Goal: Task Accomplishment & Management: Manage account settings

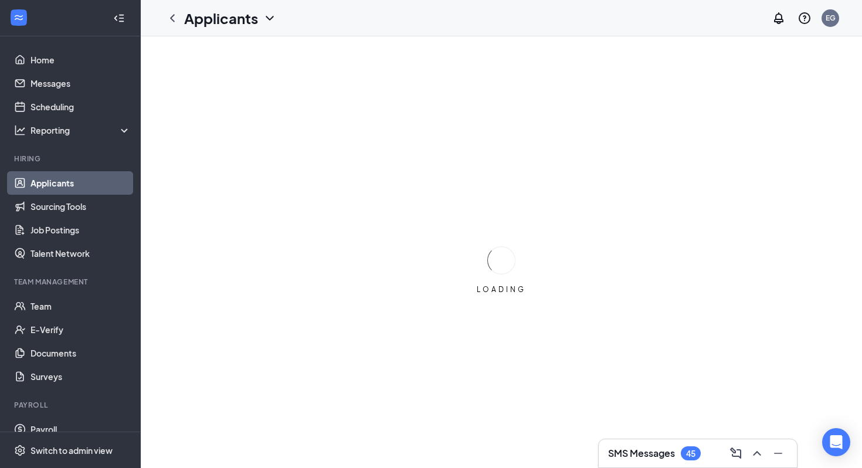
click at [622, 455] on h3 "SMS Messages" at bounding box center [641, 453] width 67 height 13
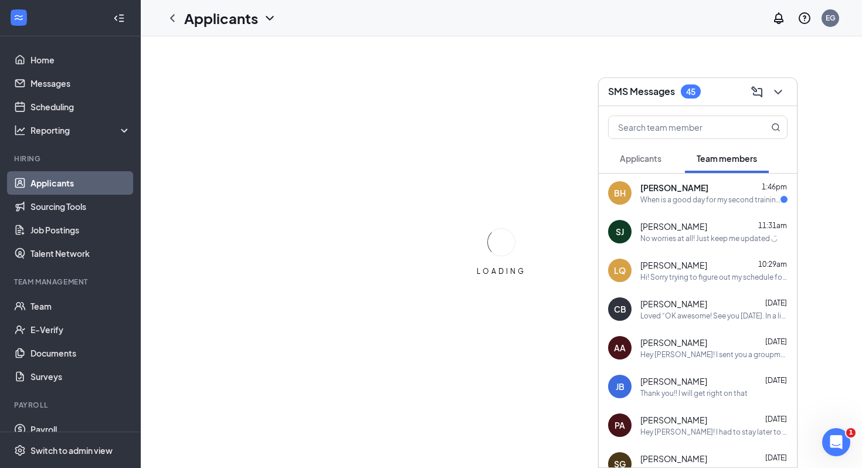
click at [647, 166] on button "Applicants" at bounding box center [640, 158] width 65 height 29
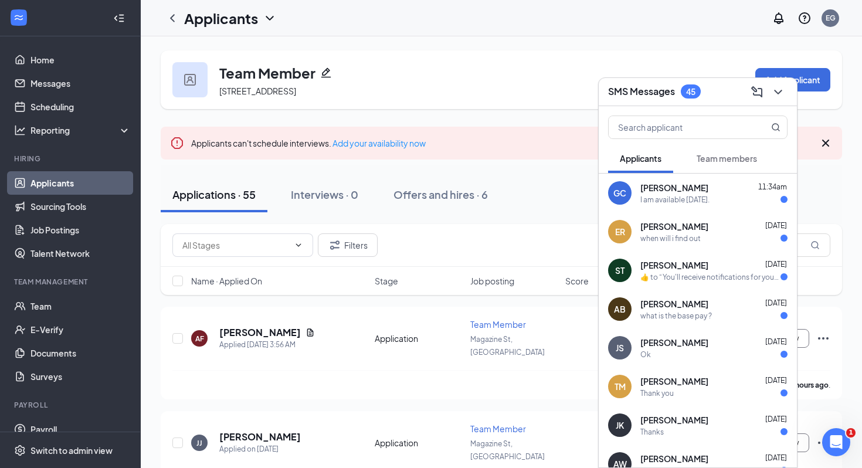
click at [647, 166] on button "Applicants" at bounding box center [640, 158] width 65 height 29
click at [714, 166] on button "Team members" at bounding box center [727, 158] width 84 height 29
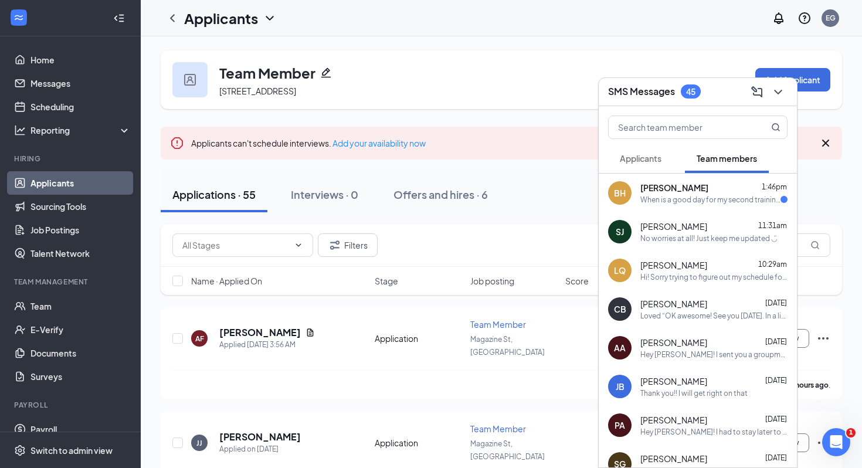
click at [714, 166] on button "Team members" at bounding box center [727, 158] width 84 height 29
click at [665, 159] on button "Applicants" at bounding box center [640, 158] width 65 height 29
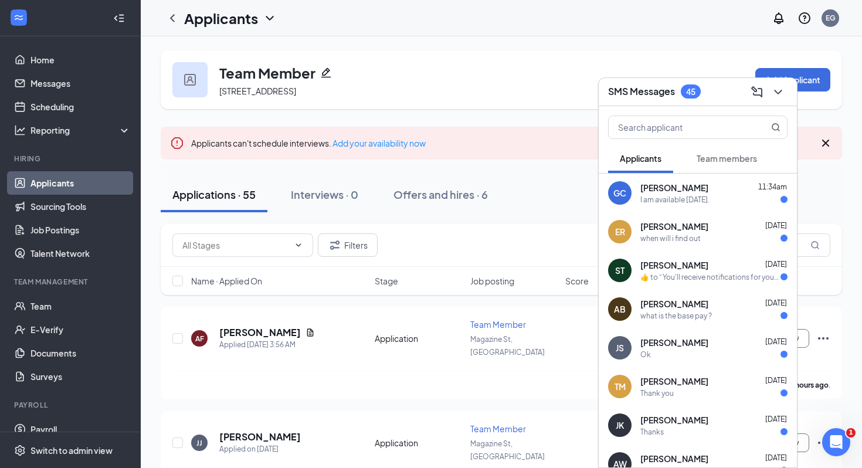
click at [665, 159] on button "Applicants" at bounding box center [640, 158] width 65 height 29
click at [779, 97] on icon "ChevronDown" at bounding box center [778, 92] width 14 height 14
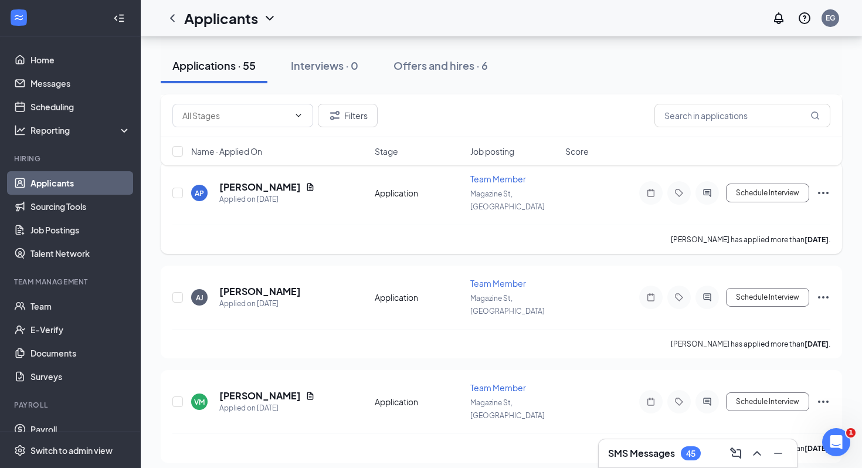
scroll to position [880, 0]
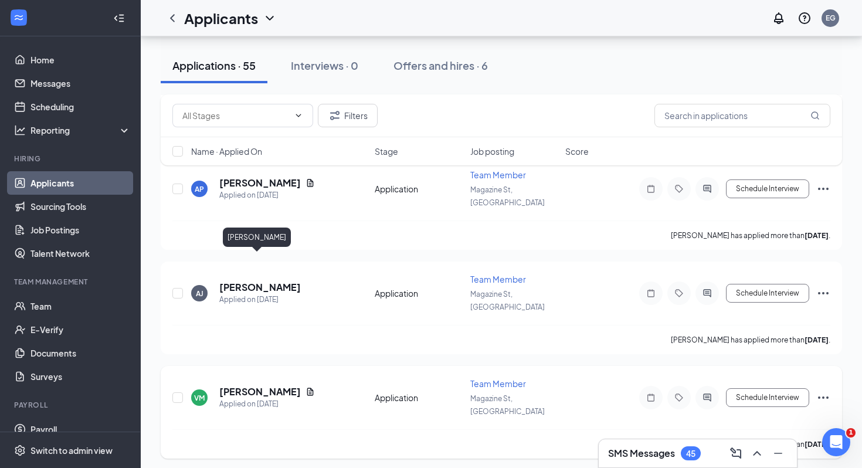
click at [253, 385] on h5 "[PERSON_NAME]" at bounding box center [259, 391] width 81 height 13
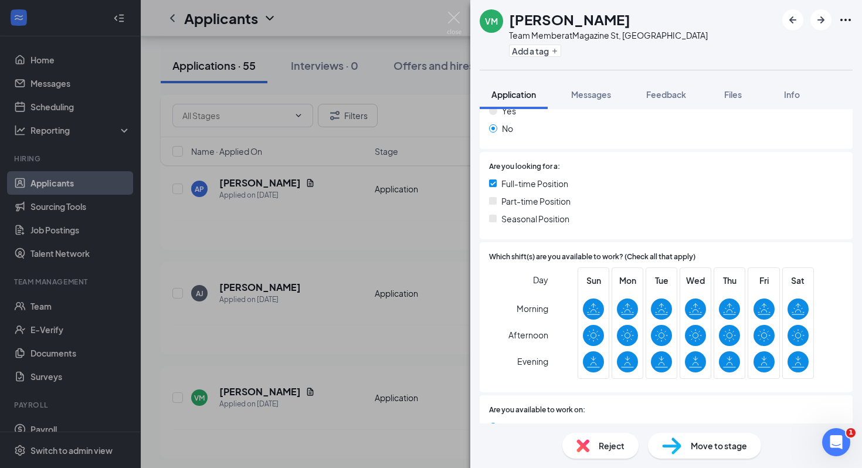
scroll to position [298, 0]
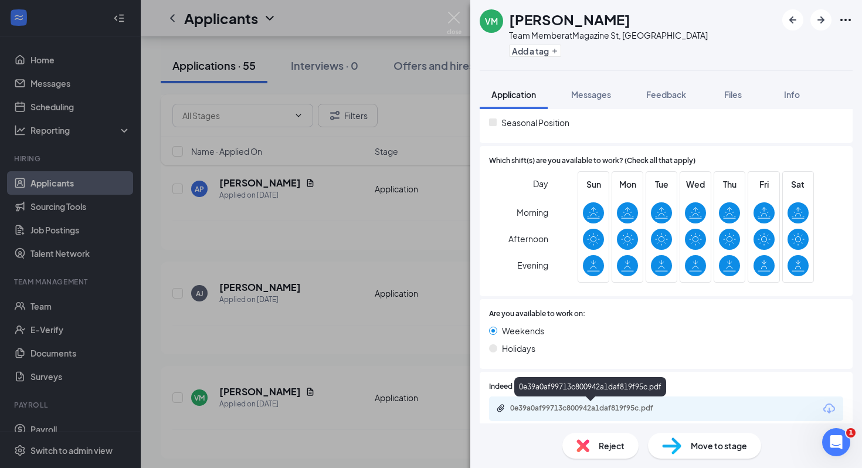
click at [560, 406] on div "0e39a0af99713c800942a1daf819f95c.pdf" at bounding box center [592, 407] width 164 height 9
click at [593, 441] on div "Reject" at bounding box center [600, 446] width 76 height 26
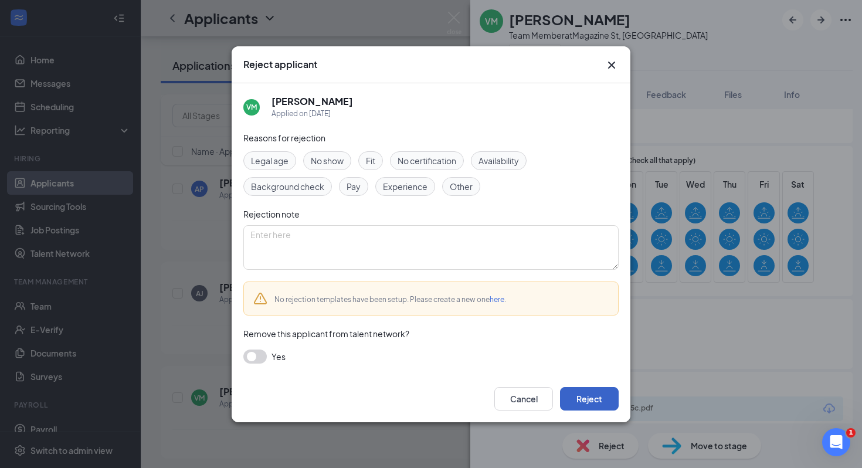
click at [589, 399] on button "Reject" at bounding box center [589, 398] width 59 height 23
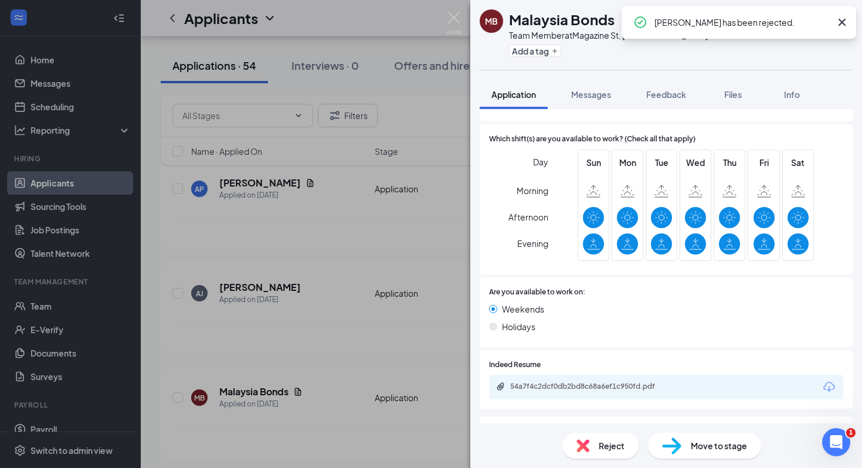
scroll to position [462, 0]
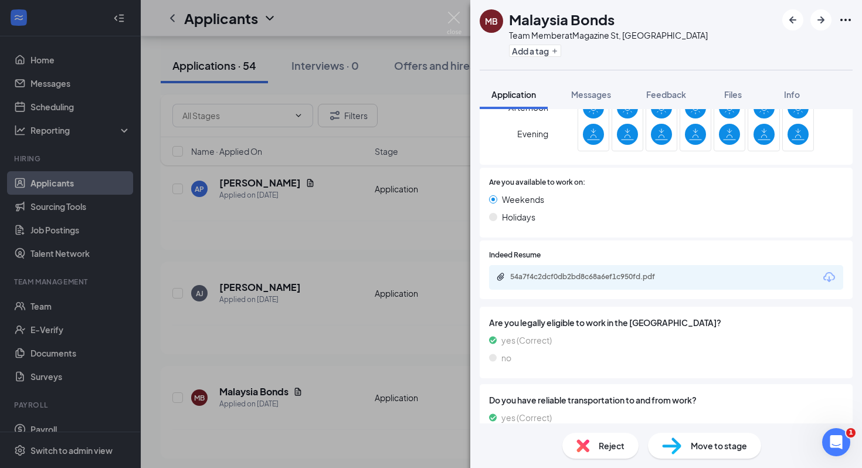
click at [286, 346] on div "MB Malaysia Bonds Team Member at Magazine St, LA Add a tag Application Messages…" at bounding box center [431, 234] width 862 height 468
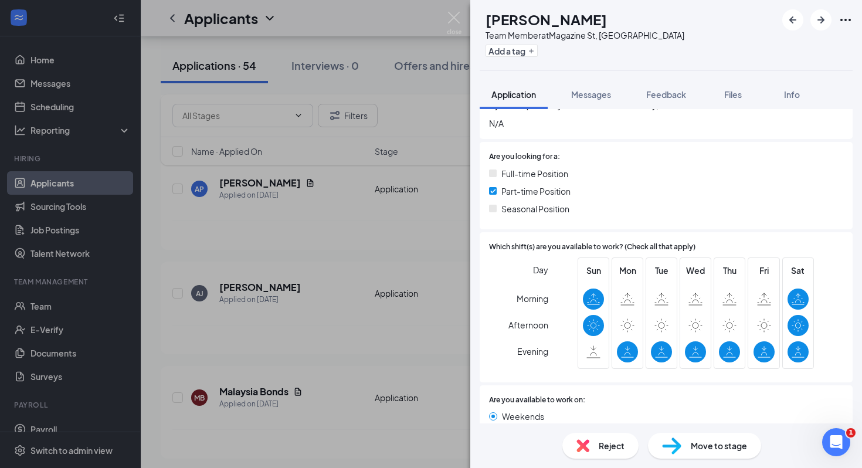
scroll to position [406, 0]
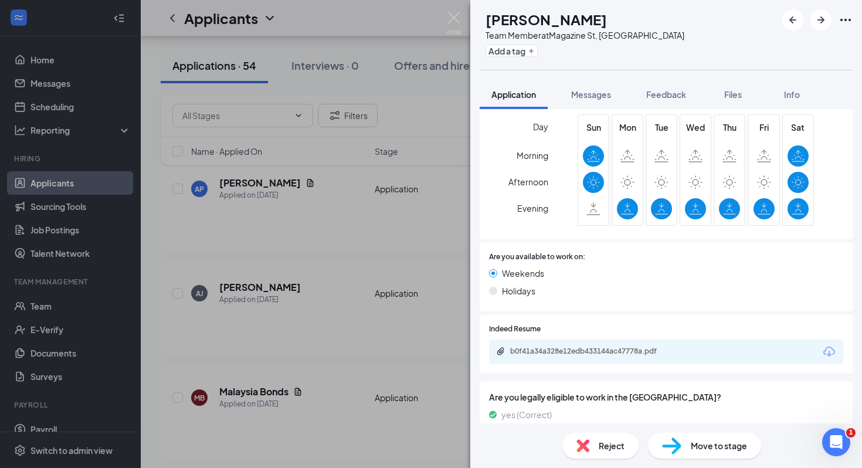
click at [361, 341] on div "KS [PERSON_NAME] Team Member at Magazine St, LA Add a tag Application Messages …" at bounding box center [431, 234] width 862 height 468
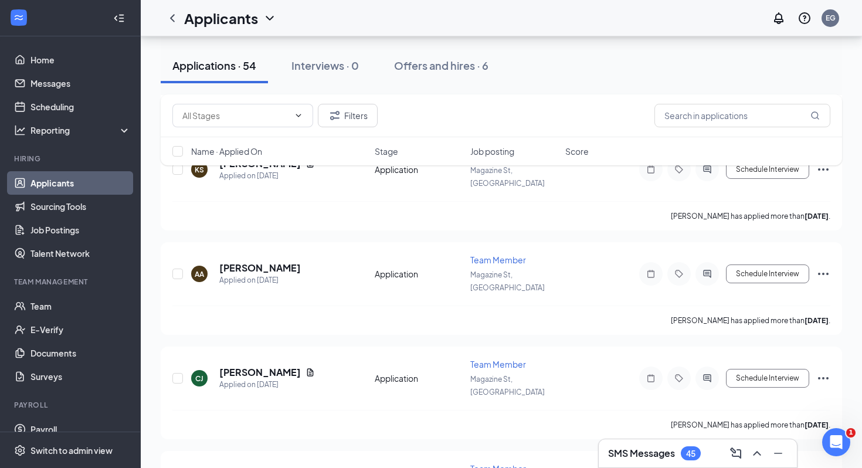
scroll to position [1227, 0]
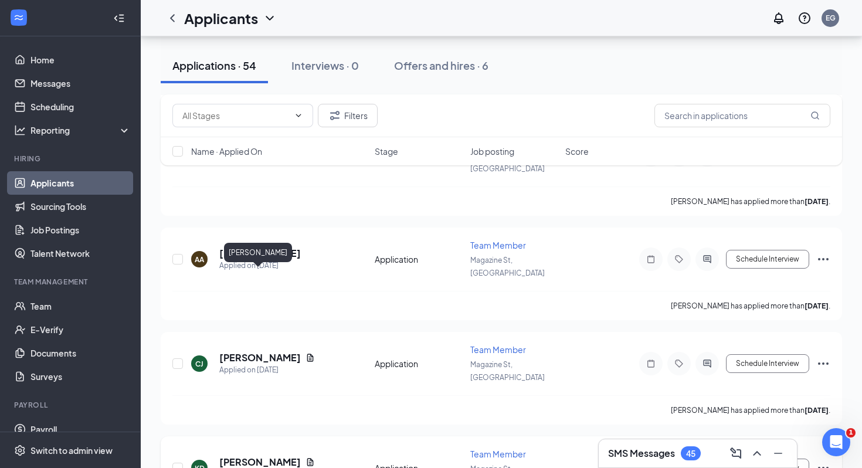
click at [262, 455] on h5 "[PERSON_NAME]" at bounding box center [259, 461] width 81 height 13
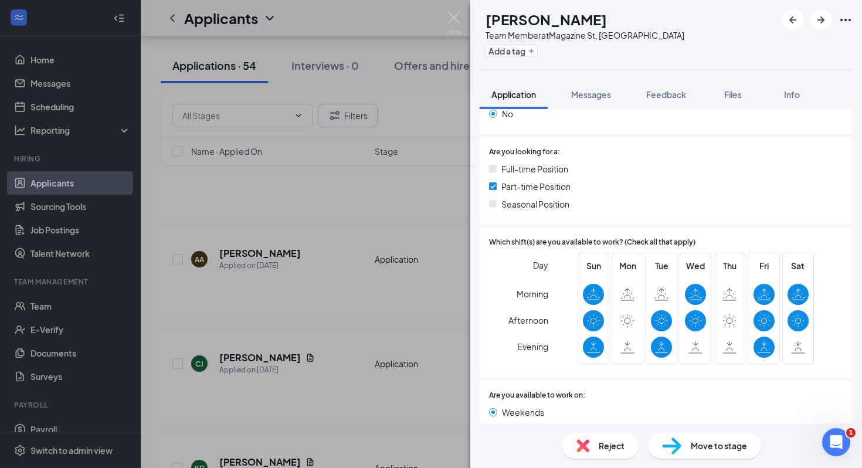
scroll to position [353, 0]
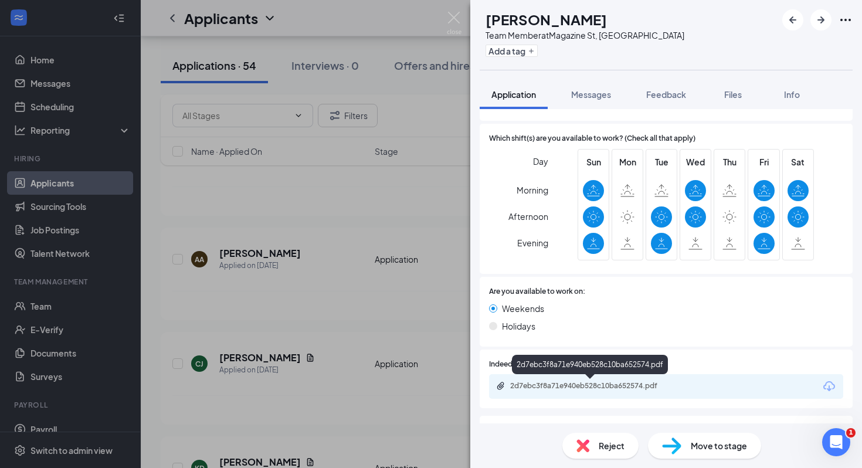
click at [537, 384] on div "2d7ebc3f8a71e940eb528c10ba652574.pdf" at bounding box center [592, 385] width 164 height 9
click at [822, 18] on icon "ArrowRight" at bounding box center [820, 20] width 14 height 14
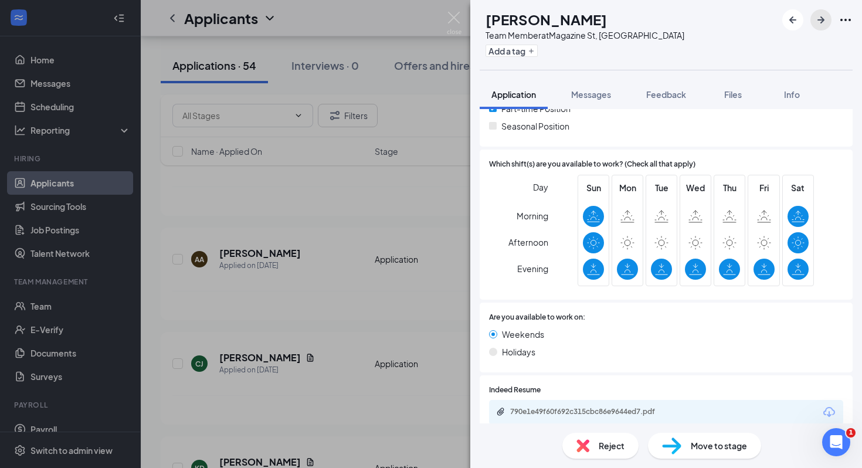
scroll to position [330, 0]
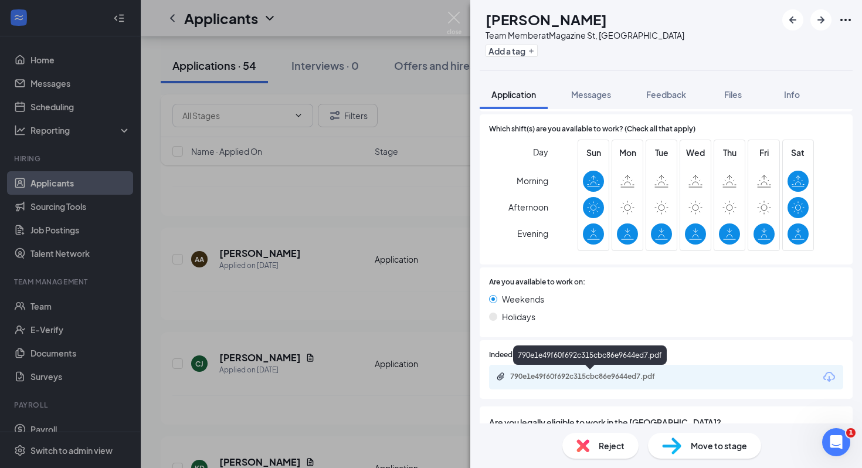
click at [619, 377] on div "790e1e49f60f692c315cbc86e9644ed7.pdf" at bounding box center [592, 376] width 164 height 9
click at [444, 15] on div "AL [PERSON_NAME] Team Member at Magazine St, LA Add a tag Application Messages …" at bounding box center [431, 234] width 862 height 468
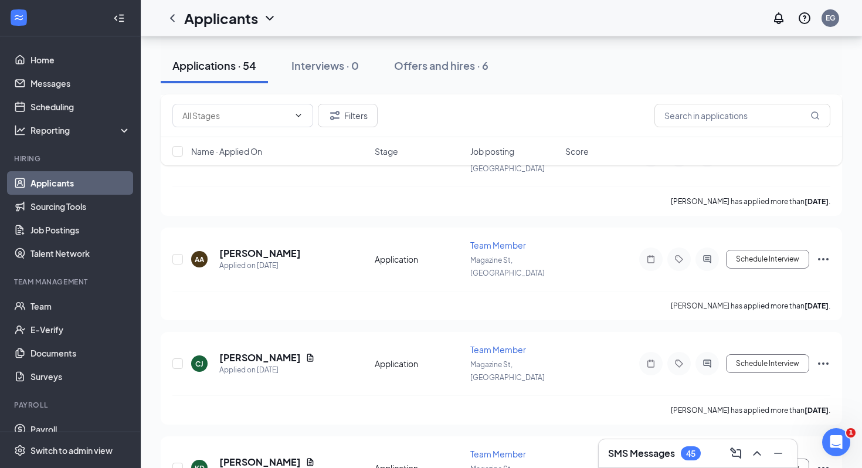
click at [459, 20] on div "Applicants EG" at bounding box center [501, 18] width 721 height 36
click at [655, 452] on h3 "SMS Messages" at bounding box center [641, 453] width 67 height 13
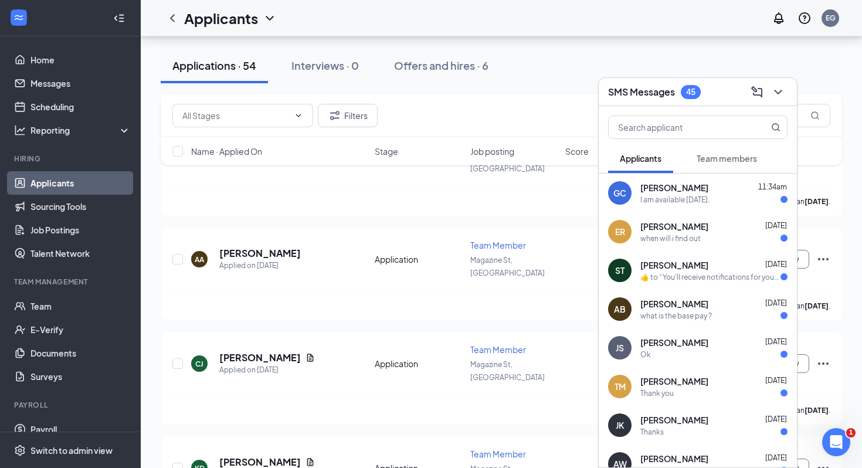
click at [697, 187] on span "[PERSON_NAME]" at bounding box center [674, 188] width 68 height 12
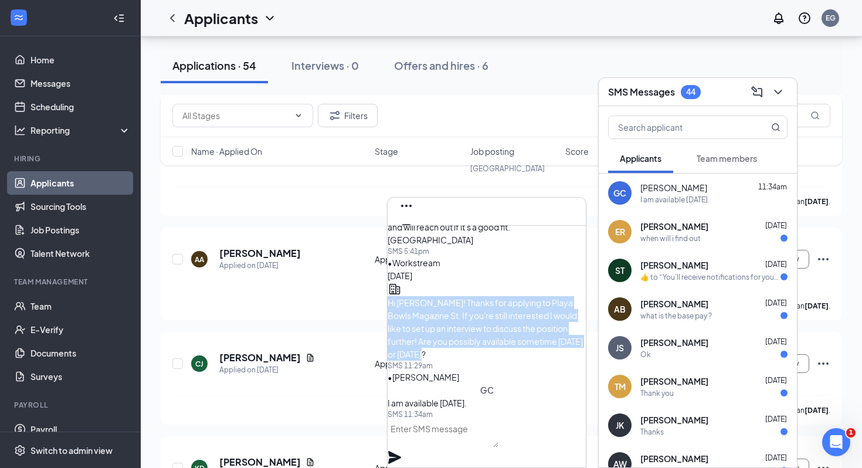
drag, startPoint x: 467, startPoint y: 336, endPoint x: 424, endPoint y: 250, distance: 96.7
click at [424, 296] on div "Hi [PERSON_NAME]! Thanks for applying to Playa Bowls Magazine St. If you're sti…" at bounding box center [486, 328] width 198 height 64
copy span "Hi [PERSON_NAME]! Thanks for applying to Playa Bowls Magazine St. If you're sti…"
click at [413, 236] on icon "Cross" at bounding box center [406, 243] width 14 height 14
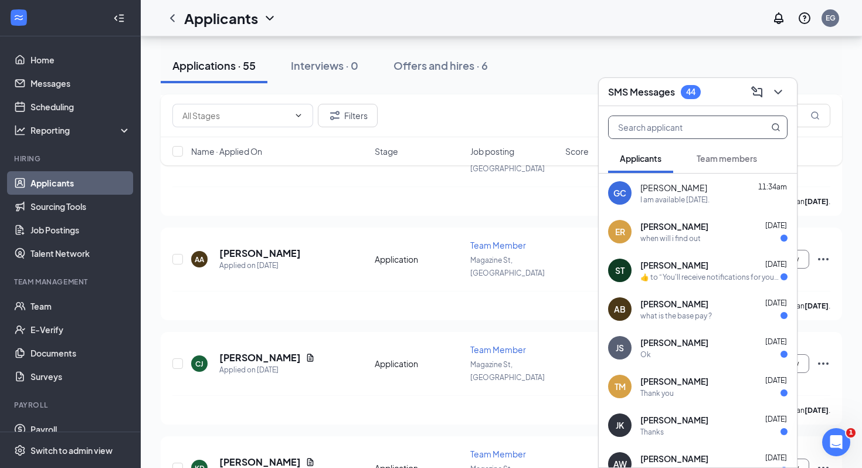
click at [696, 131] on input "text" at bounding box center [677, 127] width 139 height 22
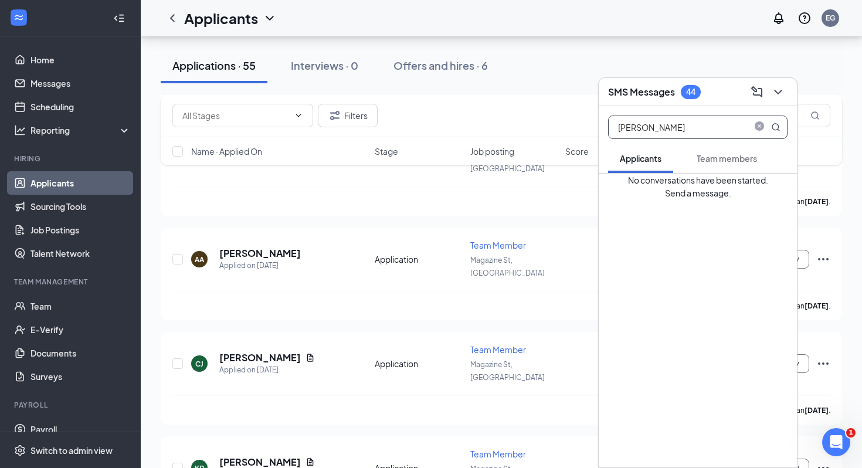
type input "[PERSON_NAME]"
click at [657, 172] on button "Applicants" at bounding box center [640, 158] width 65 height 29
click at [779, 94] on icon "ChevronDown" at bounding box center [778, 92] width 14 height 14
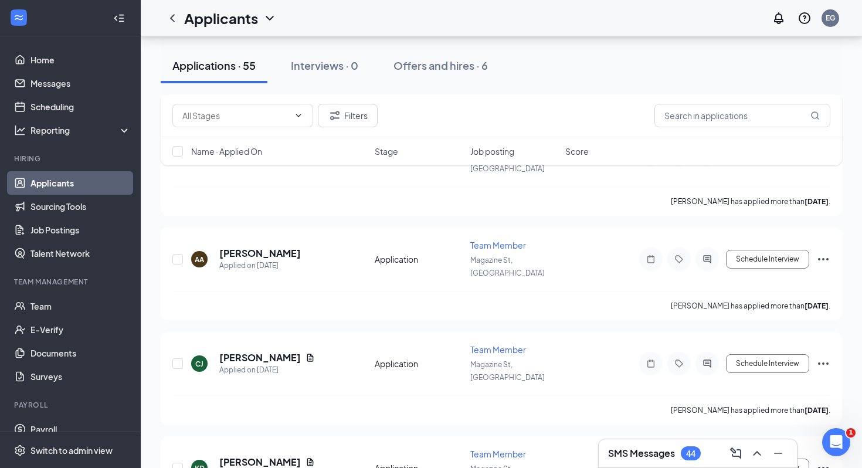
click at [709, 76] on div "Applications · 55 Interviews · 0 Offers and hires · 6" at bounding box center [501, 65] width 681 height 35
click at [668, 458] on h3 "SMS Messages" at bounding box center [641, 453] width 67 height 13
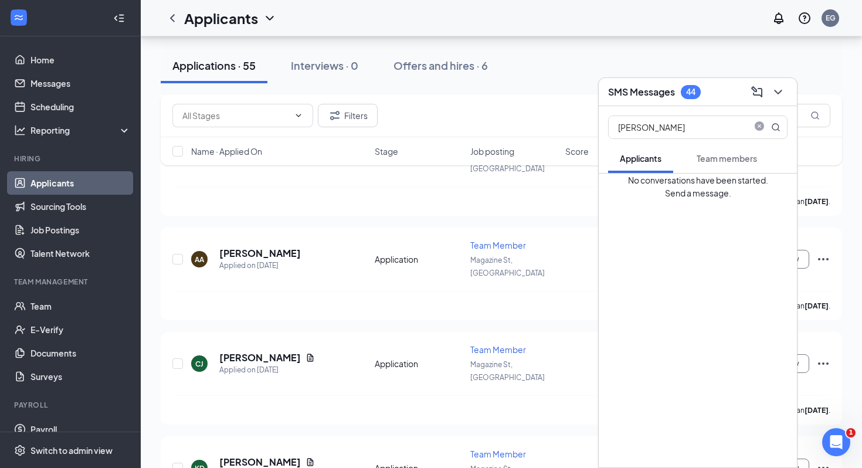
click at [639, 156] on span "Applicants" at bounding box center [640, 158] width 42 height 11
click at [758, 125] on icon "close-circle" at bounding box center [758, 126] width 9 height 9
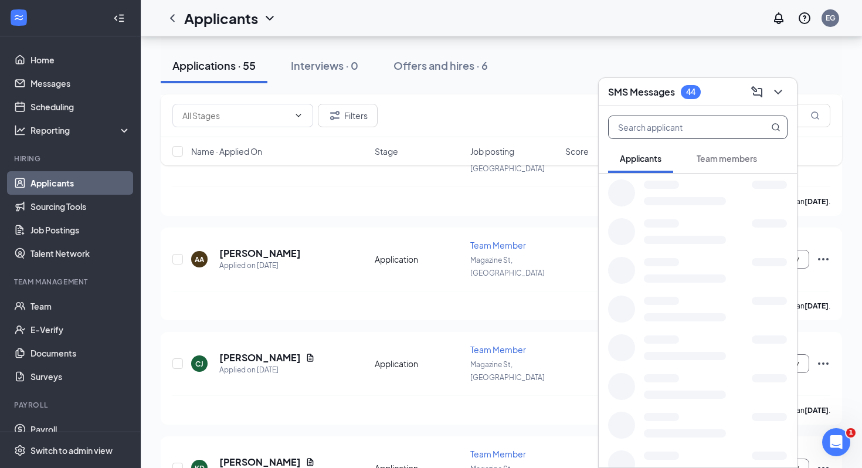
click at [660, 163] on div "Applicants" at bounding box center [640, 158] width 42 height 12
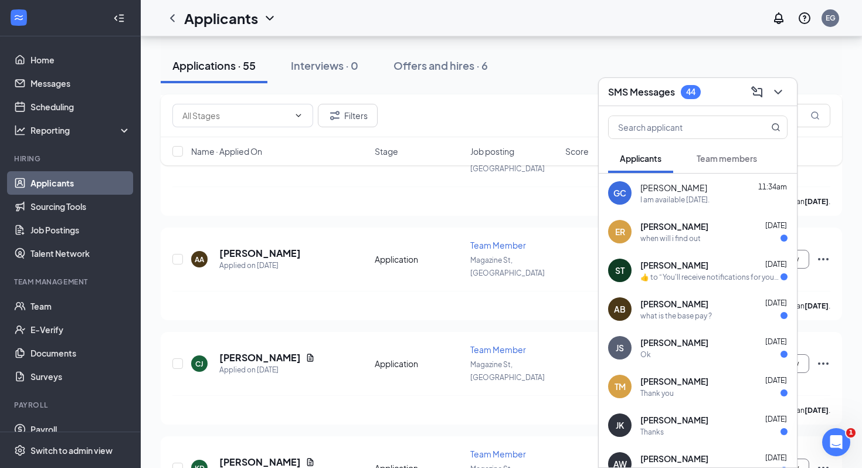
click at [660, 163] on div "Applicants" at bounding box center [640, 158] width 42 height 12
click at [726, 160] on span "Team members" at bounding box center [726, 158] width 60 height 11
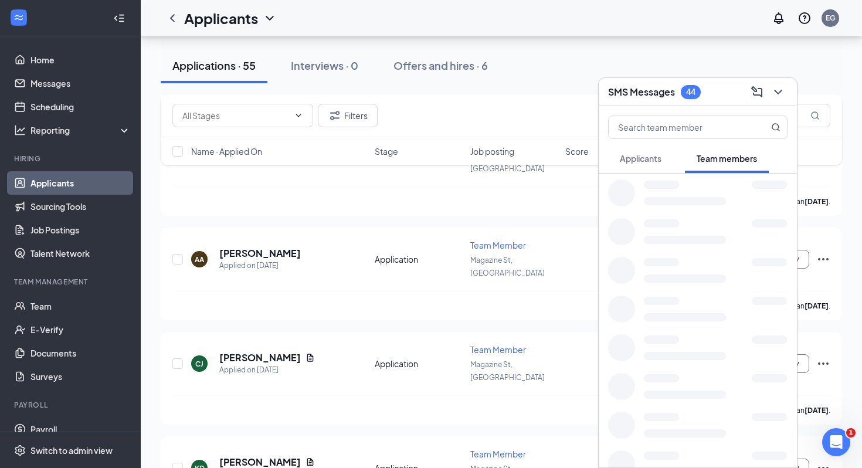
click at [726, 160] on span "Team members" at bounding box center [726, 158] width 60 height 11
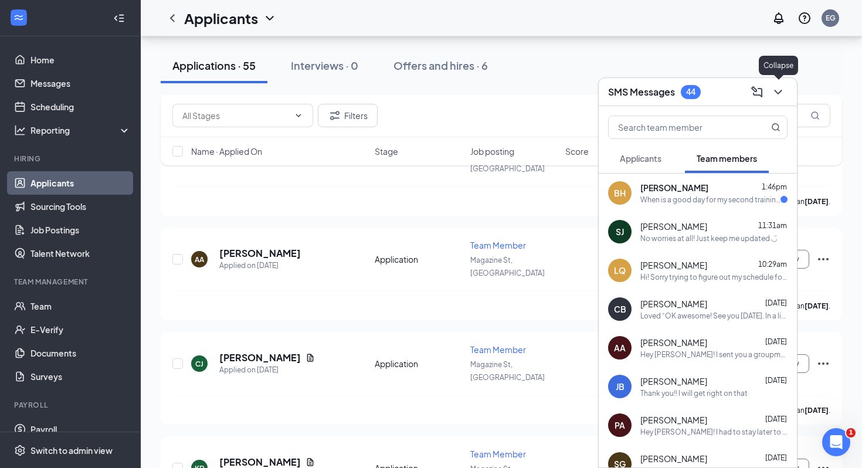
click at [784, 86] on icon "ChevronDown" at bounding box center [778, 92] width 14 height 14
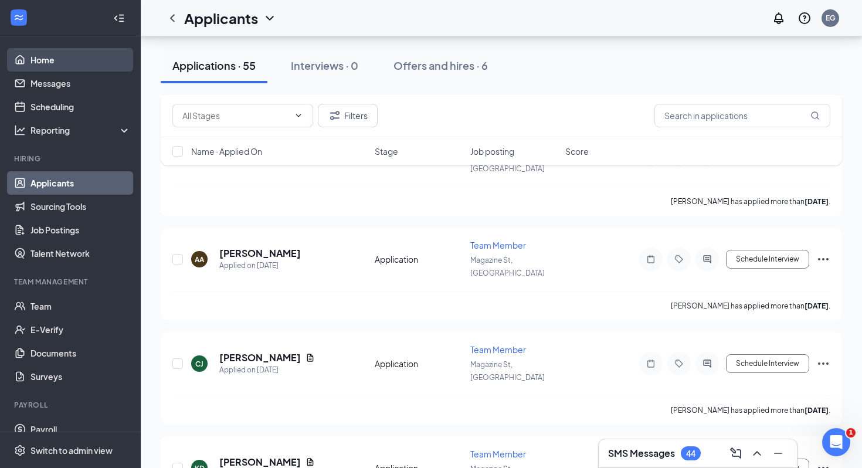
click at [71, 59] on link "Home" at bounding box center [80, 59] width 100 height 23
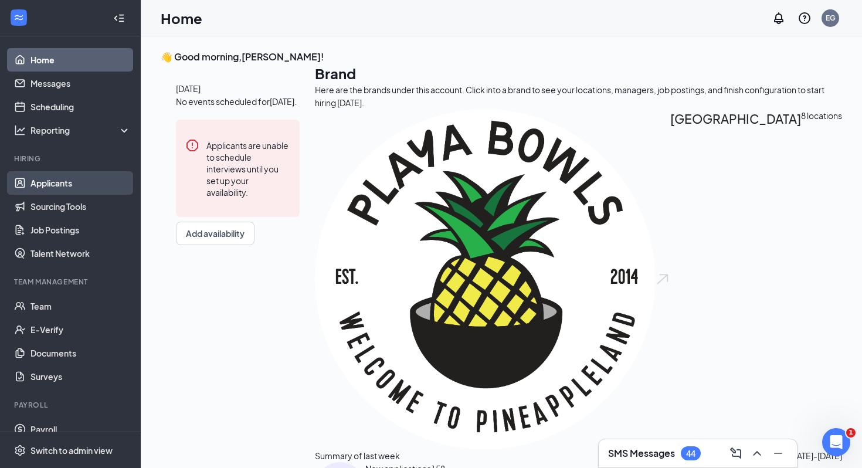
click at [56, 186] on link "Applicants" at bounding box center [80, 182] width 100 height 23
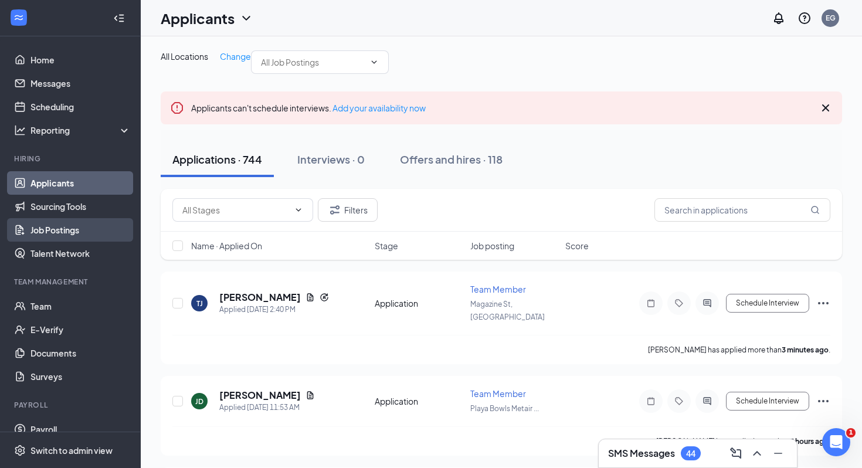
click at [56, 227] on link "Job Postings" at bounding box center [80, 229] width 100 height 23
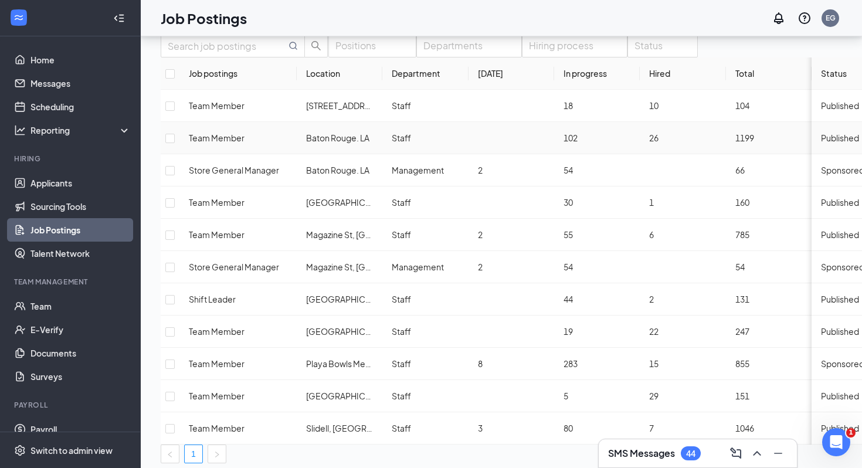
scroll to position [84, 0]
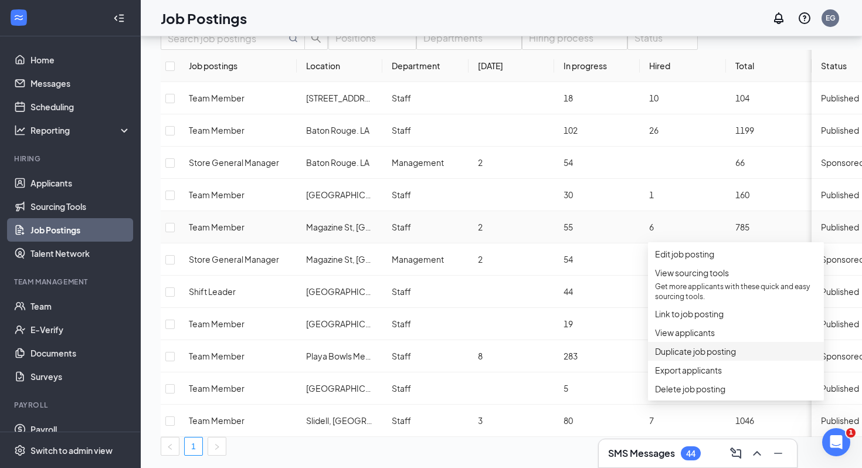
scroll to position [87, 0]
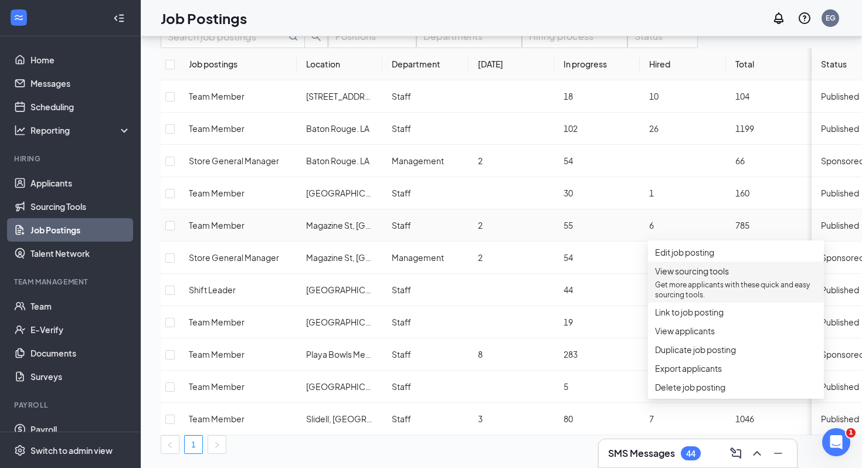
click at [707, 293] on p "Get more applicants with these quick and easy sourcing tools." at bounding box center [736, 290] width 162 height 20
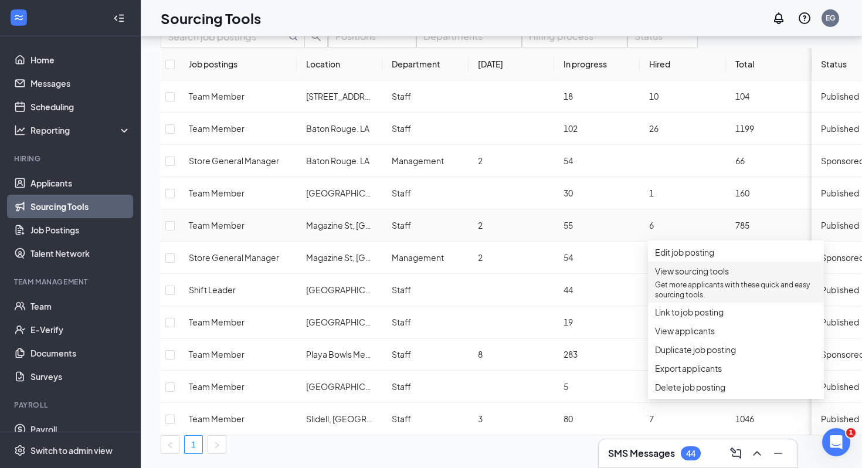
scroll to position [76, 0]
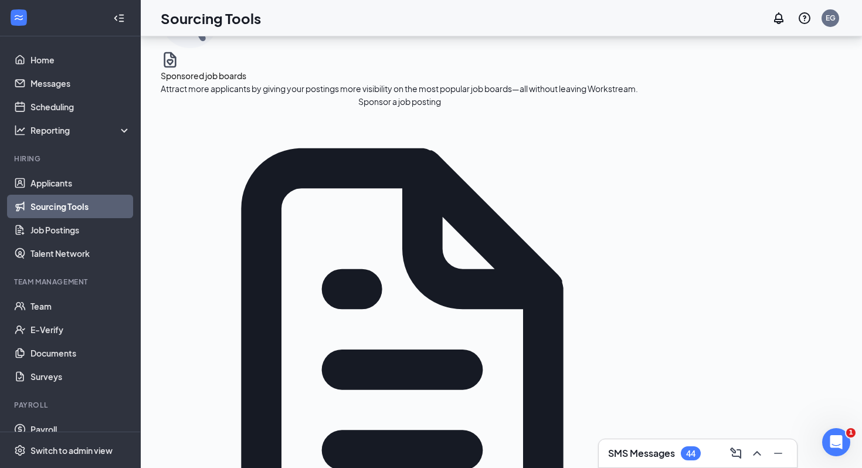
click at [236, 108] on button "Sponsor a job posting" at bounding box center [399, 101] width 477 height 13
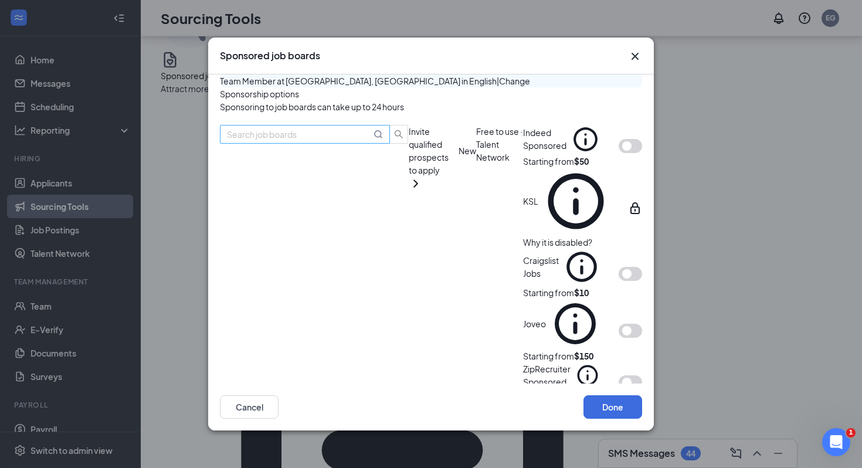
click at [301, 141] on input "text" at bounding box center [299, 134] width 144 height 13
click at [331, 141] on input "text" at bounding box center [299, 134] width 144 height 13
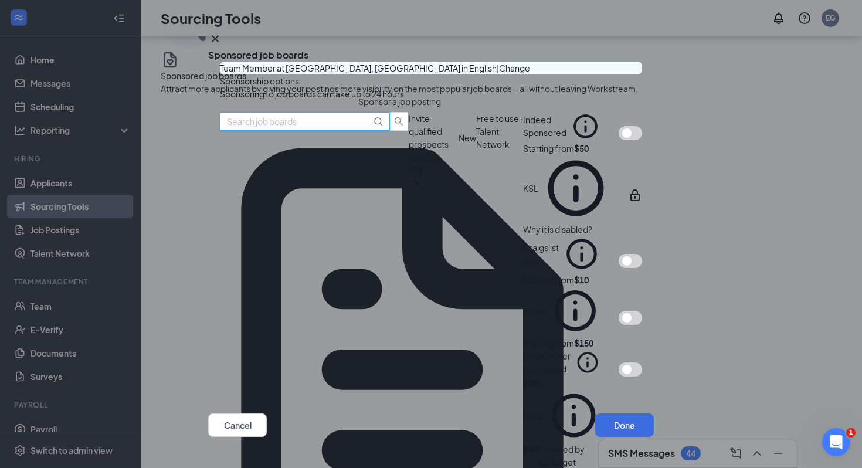
scroll to position [22, 0]
click at [523, 141] on div "Indeed Sponsored" at bounding box center [561, 126] width 77 height 29
click at [618, 140] on button "button" at bounding box center [629, 133] width 23 height 14
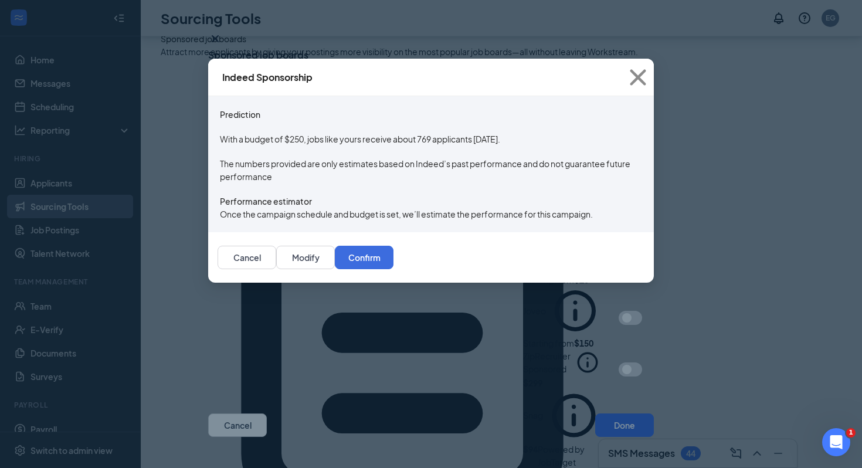
scroll to position [128, 0]
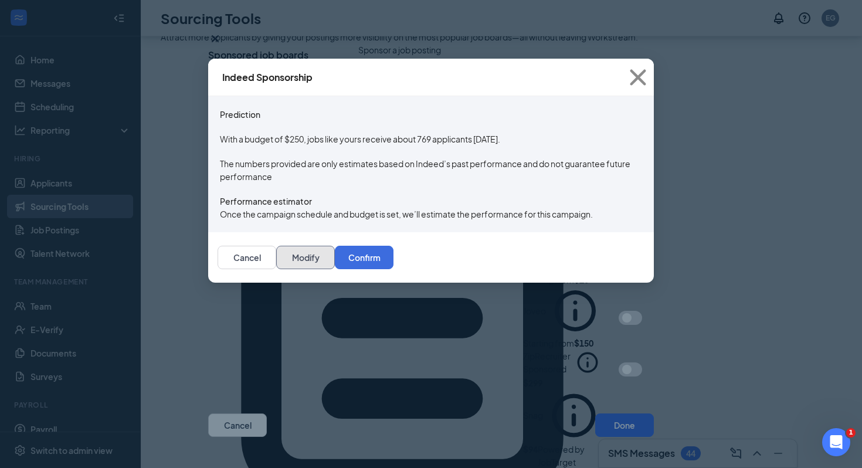
click at [335, 269] on button "Modify" at bounding box center [305, 257] width 59 height 23
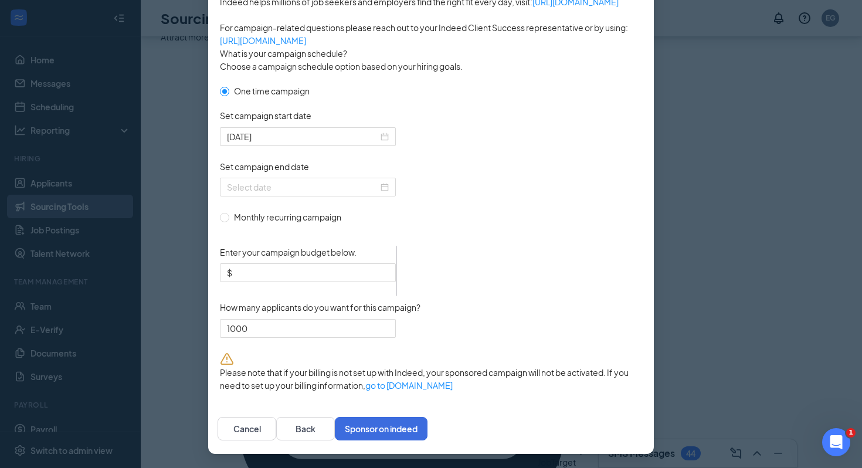
scroll to position [322, 0]
click at [275, 279] on input "Enter your campaign budget below." at bounding box center [311, 272] width 154 height 13
type input "50"
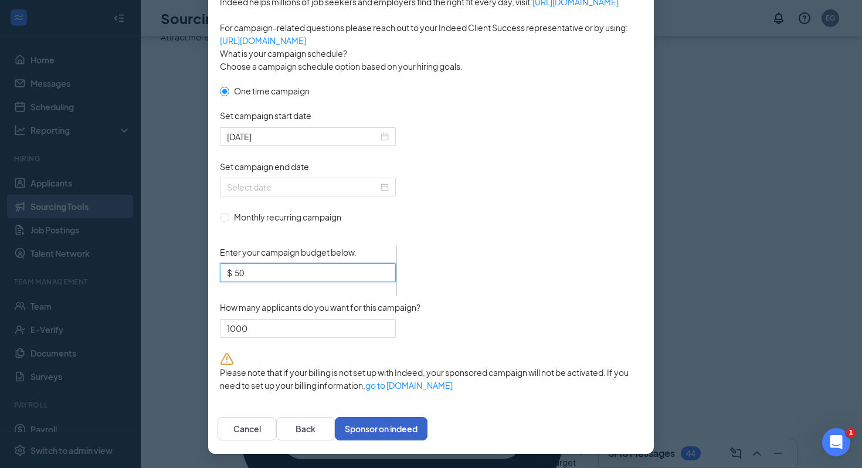
click at [427, 424] on button "Sponsor on indeed" at bounding box center [381, 428] width 93 height 23
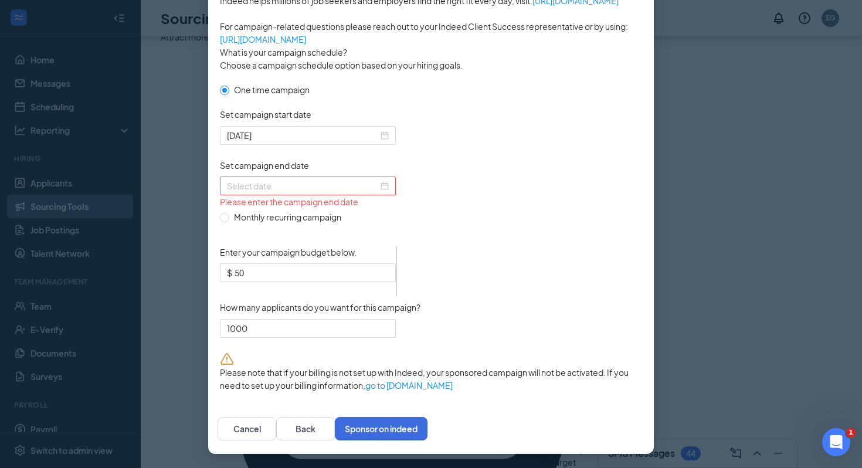
click at [324, 179] on input "Set campaign end date" at bounding box center [302, 185] width 151 height 13
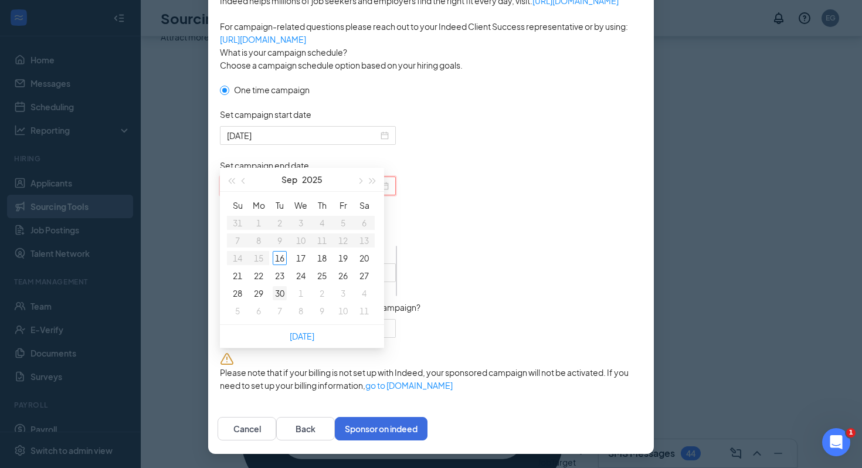
type input "[DATE]"
click at [282, 296] on div "30" at bounding box center [280, 293] width 14 height 14
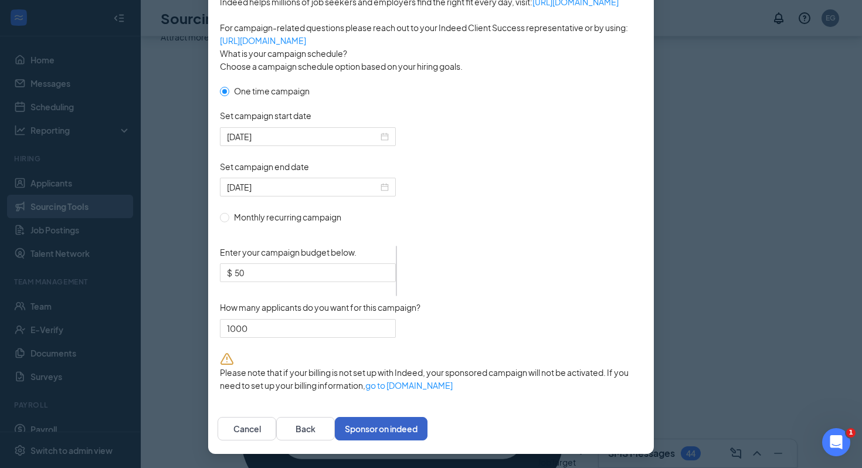
click at [427, 420] on button "Sponsor on indeed" at bounding box center [381, 428] width 93 height 23
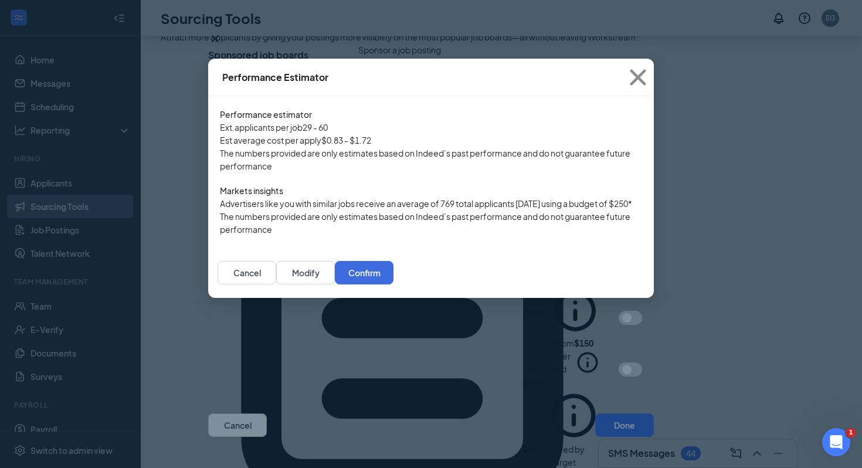
scroll to position [293, 0]
click at [393, 284] on button "Confirm" at bounding box center [364, 272] width 59 height 23
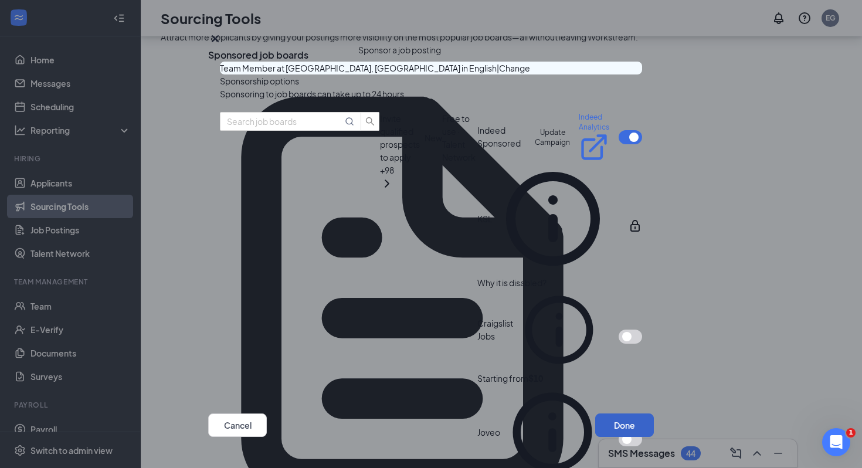
click at [618, 413] on button "Done" at bounding box center [624, 424] width 59 height 23
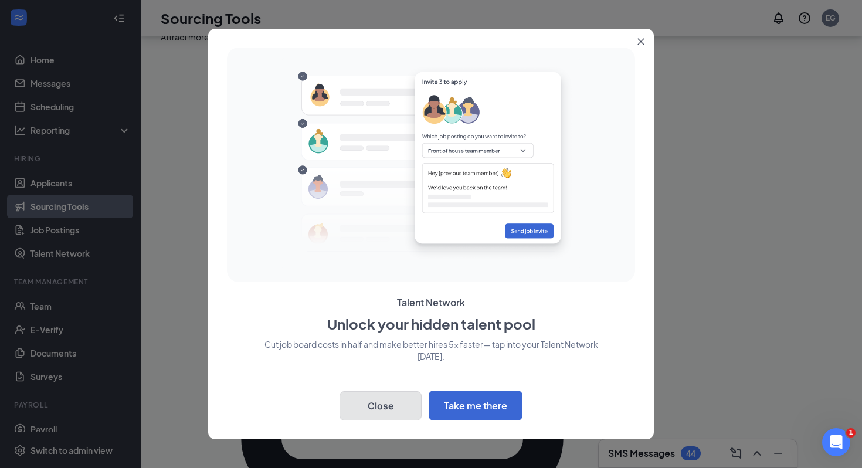
click at [397, 405] on button "Close" at bounding box center [380, 405] width 82 height 29
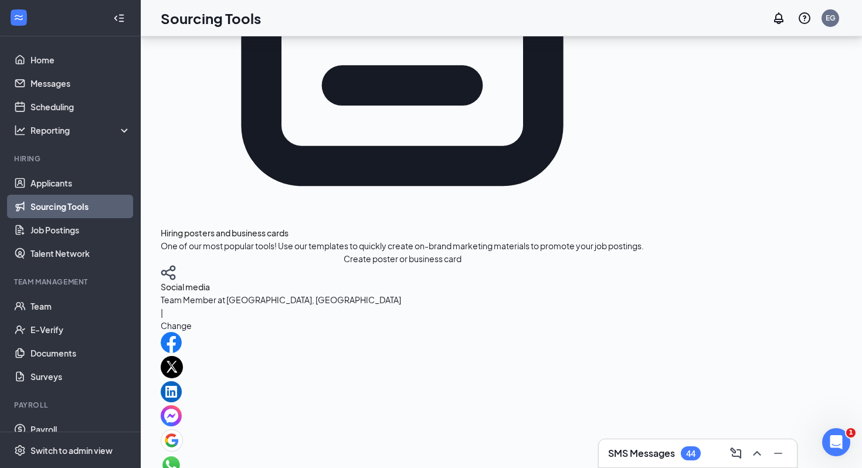
scroll to position [448, 0]
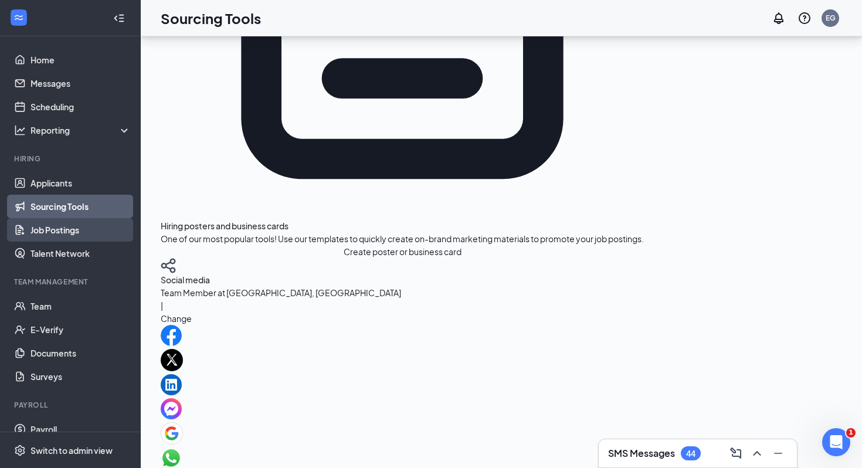
click at [72, 223] on link "Job Postings" at bounding box center [80, 229] width 100 height 23
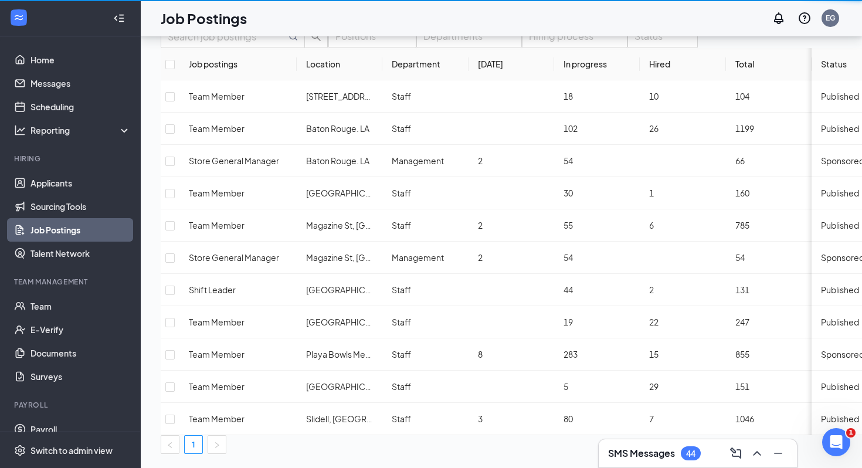
scroll to position [87, 0]
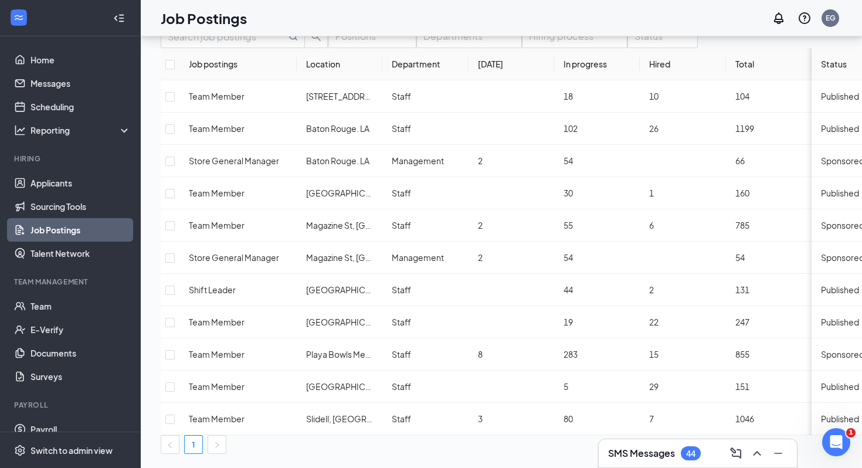
click at [72, 223] on link "Job Postings" at bounding box center [80, 229] width 100 height 23
click at [77, 211] on link "Sourcing Tools" at bounding box center [80, 206] width 100 height 23
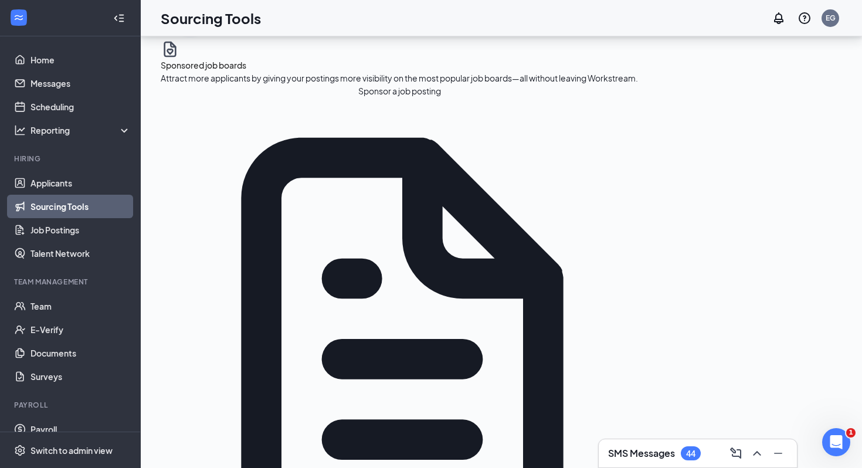
click at [77, 211] on link "Sourcing Tools" at bounding box center [80, 206] width 100 height 23
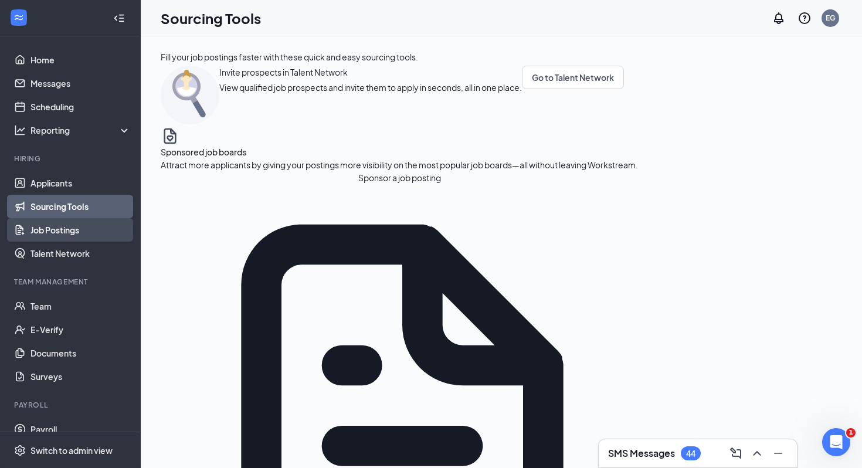
click at [73, 230] on link "Job Postings" at bounding box center [80, 229] width 100 height 23
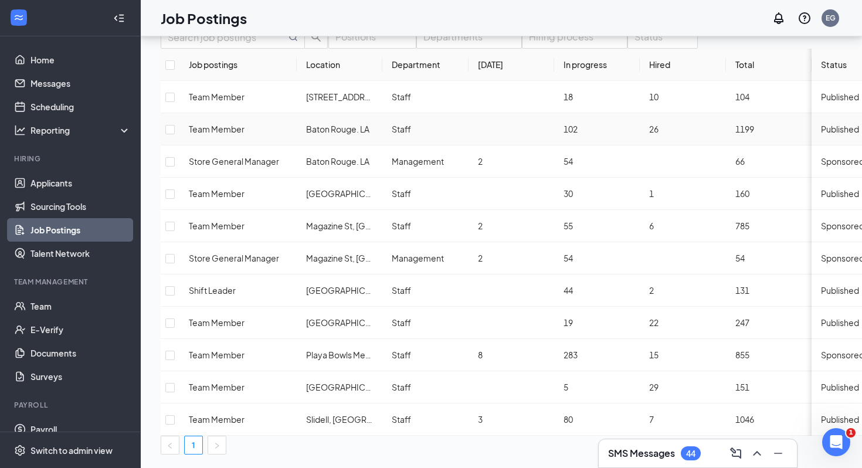
scroll to position [87, 0]
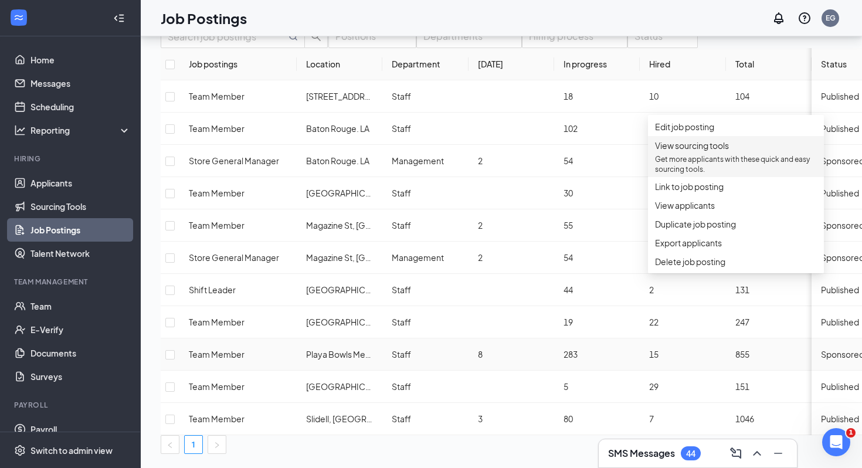
click at [728, 174] on p "Get more applicants with these quick and easy sourcing tools." at bounding box center [736, 164] width 162 height 20
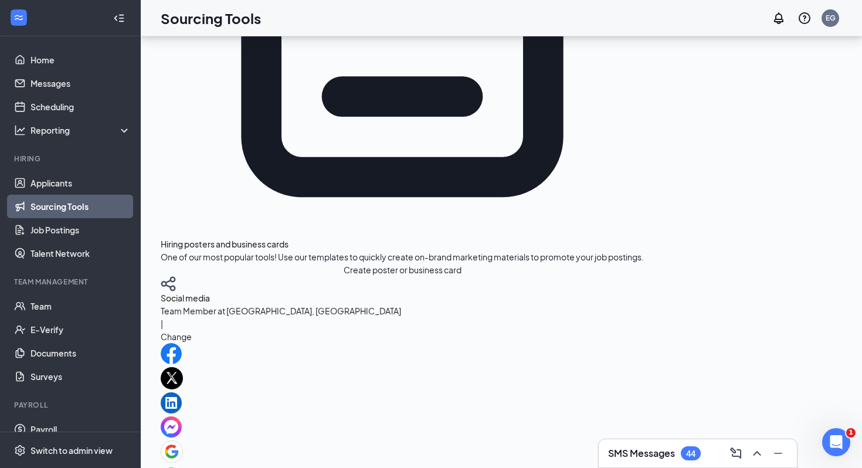
scroll to position [36, 0]
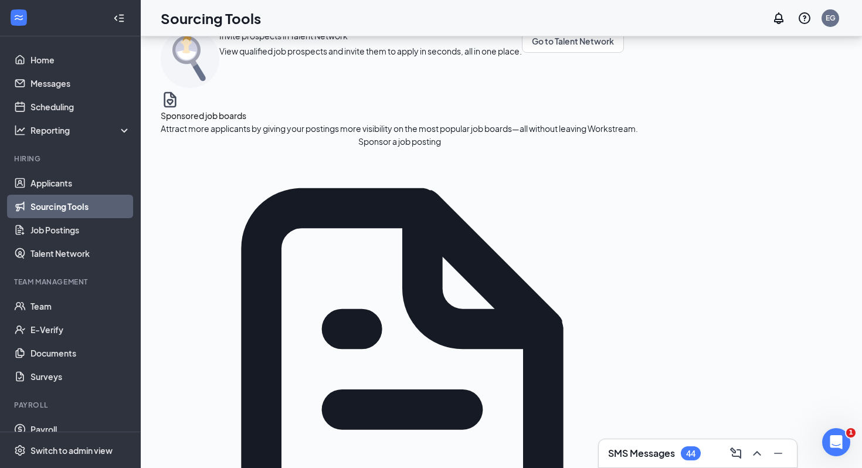
click at [234, 148] on button "Sponsor a job posting" at bounding box center [399, 141] width 477 height 13
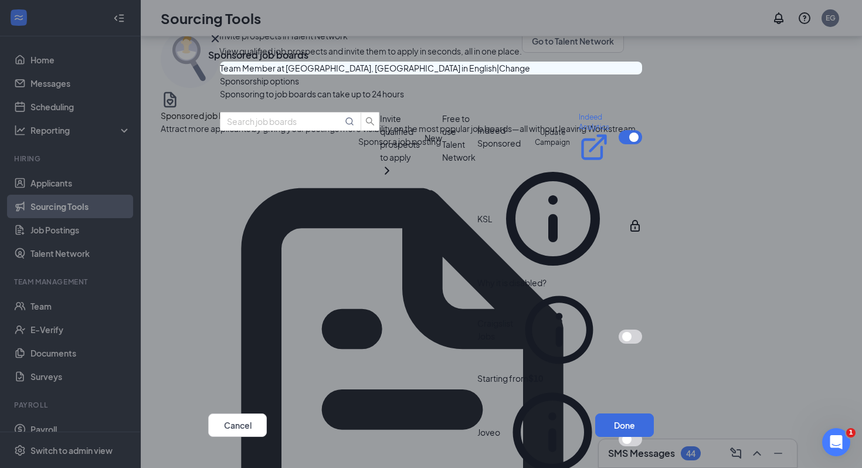
scroll to position [13, 0]
click at [618, 144] on button "button" at bounding box center [629, 137] width 23 height 14
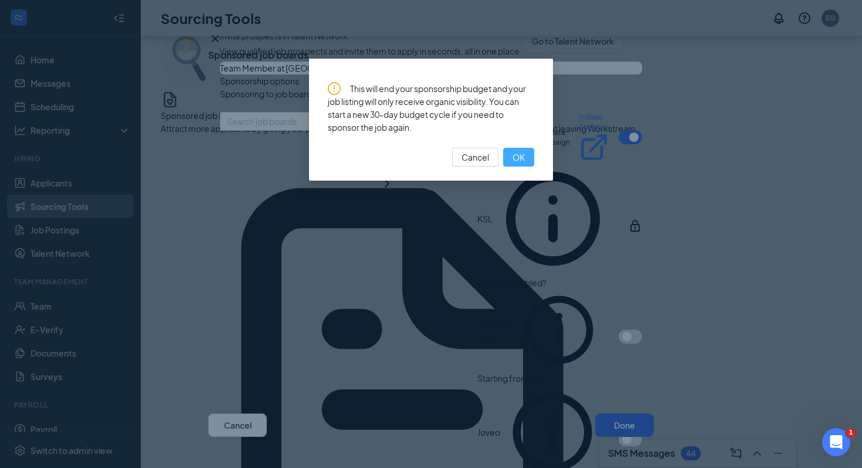
click at [516, 156] on span "OK" at bounding box center [518, 157] width 12 height 13
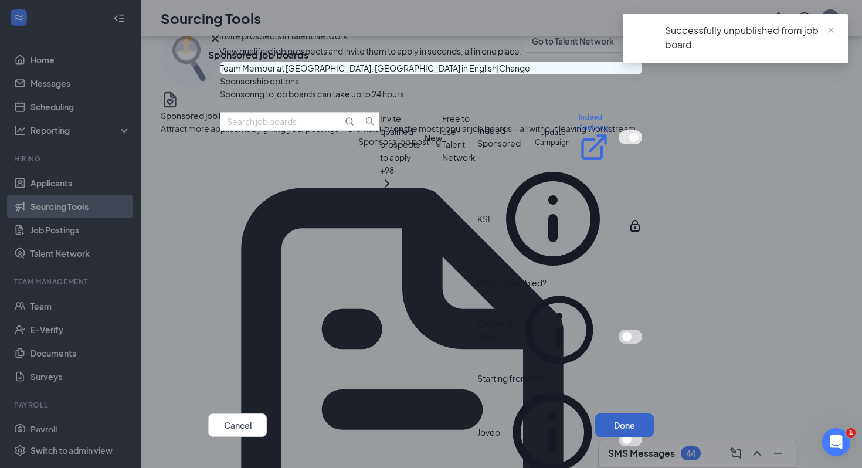
click at [617, 413] on button "Done" at bounding box center [624, 424] width 59 height 23
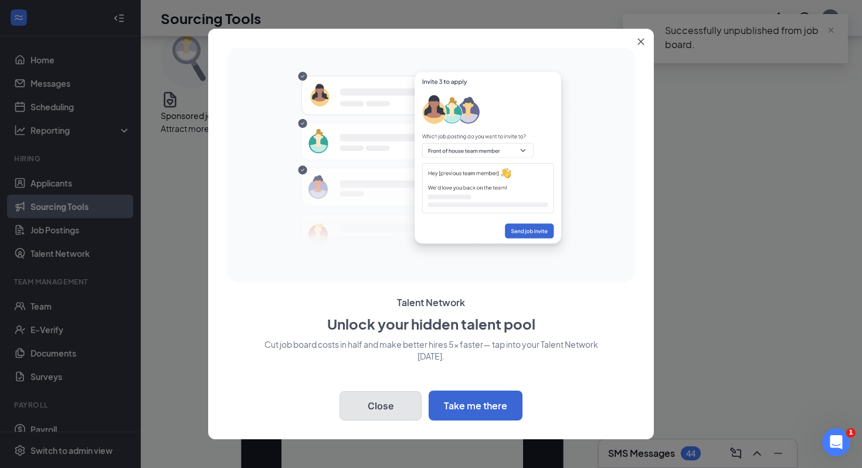
click at [390, 417] on button "Close" at bounding box center [380, 405] width 82 height 29
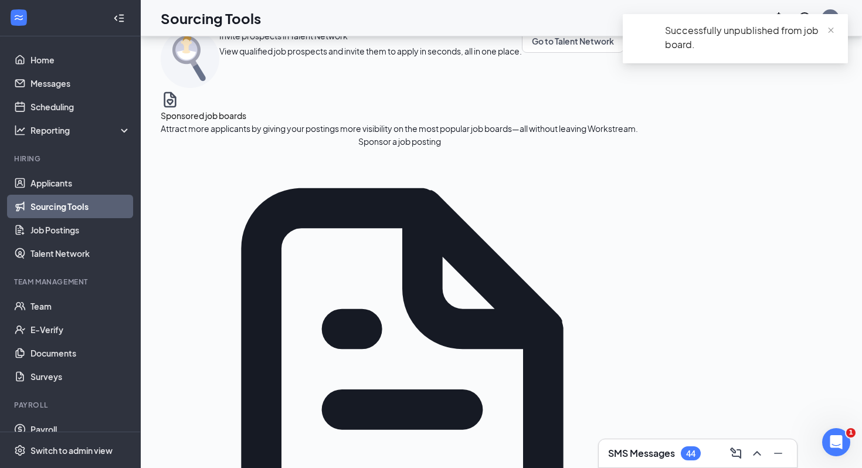
click at [64, 202] on link "Sourcing Tools" at bounding box center [80, 206] width 100 height 23
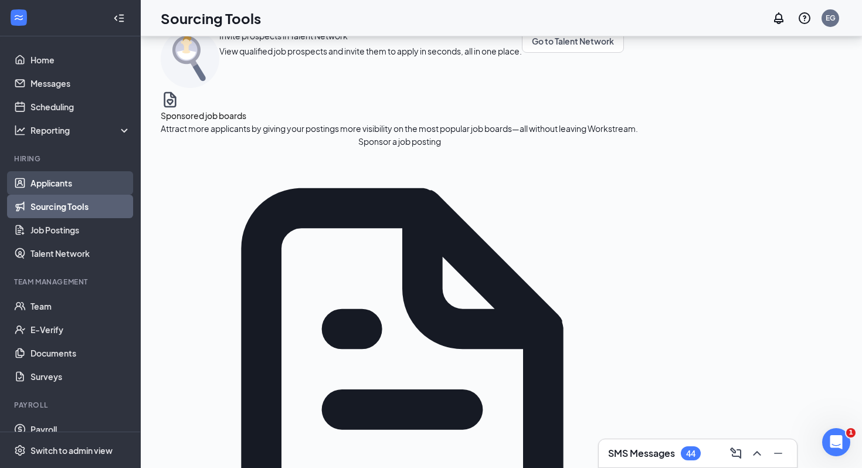
click at [104, 181] on link "Applicants" at bounding box center [80, 182] width 100 height 23
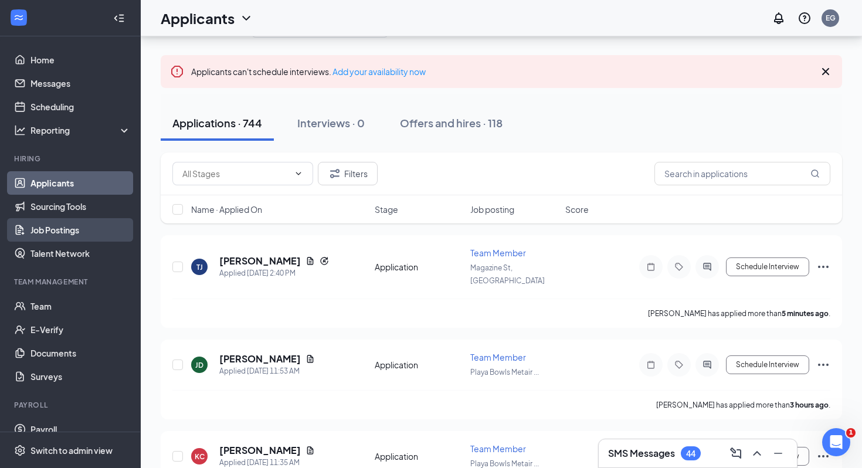
click at [97, 218] on link "Job Postings" at bounding box center [80, 229] width 100 height 23
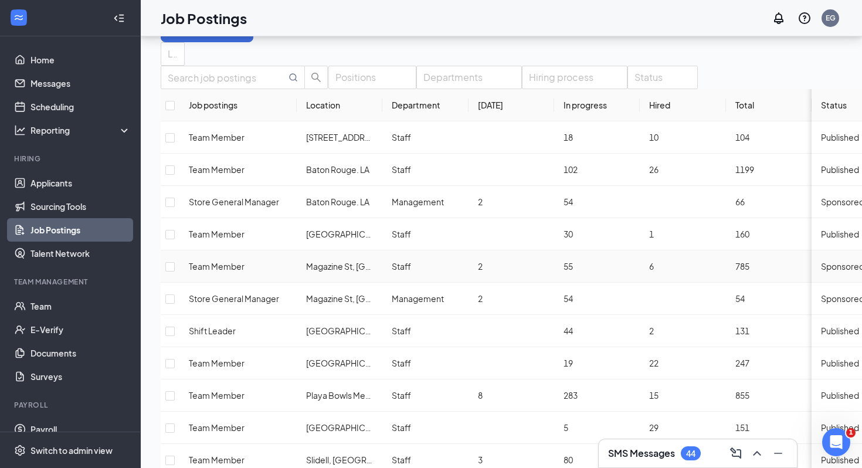
scroll to position [87, 0]
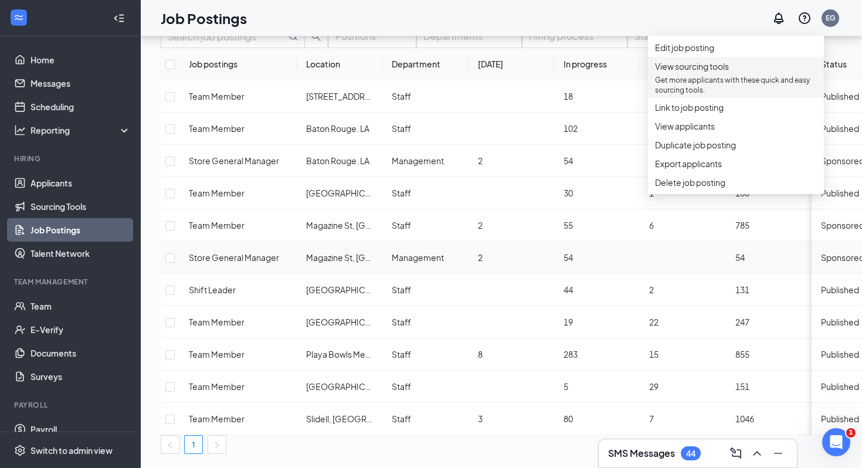
click at [690, 71] on span "View sourcing tools" at bounding box center [692, 66] width 74 height 11
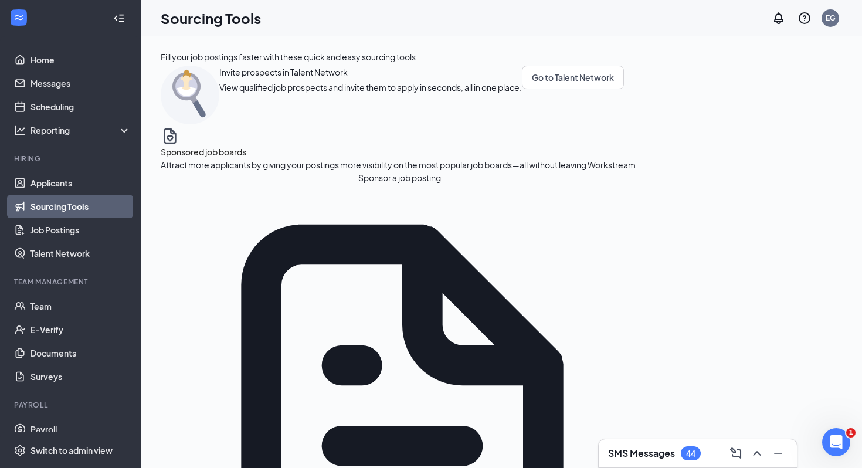
click at [268, 184] on button "Sponsor a job posting" at bounding box center [399, 177] width 477 height 13
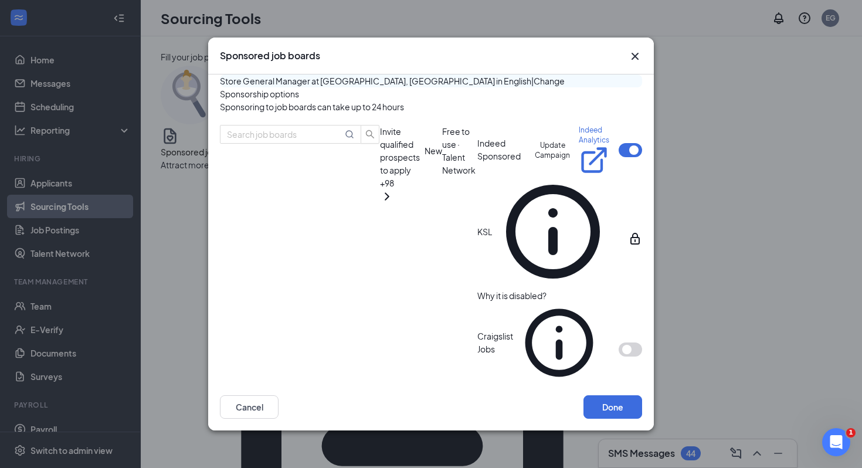
click at [626, 157] on button "button" at bounding box center [629, 150] width 23 height 14
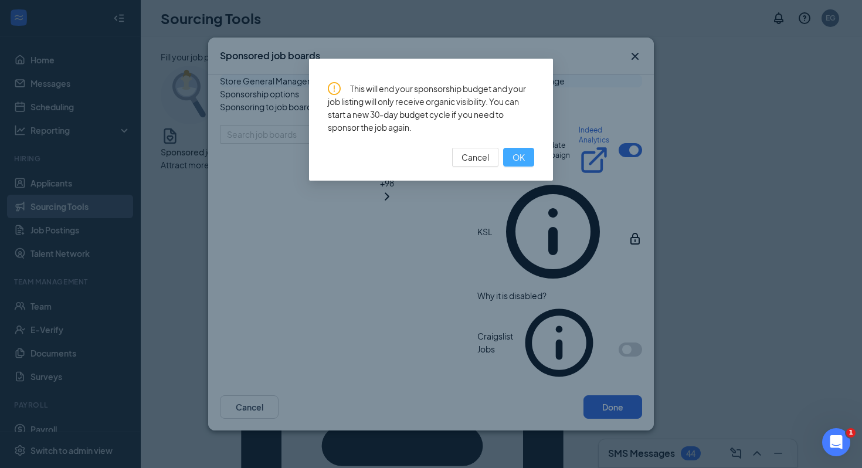
click at [519, 162] on span "OK" at bounding box center [518, 157] width 12 height 13
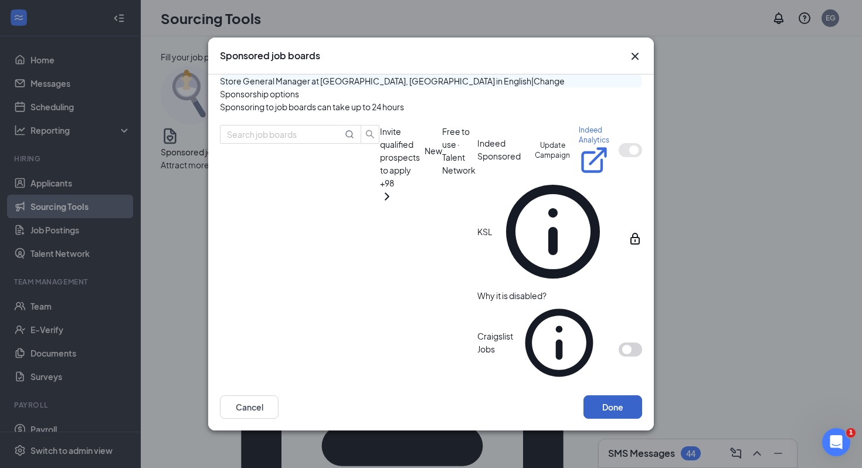
click at [629, 410] on button "Done" at bounding box center [612, 406] width 59 height 23
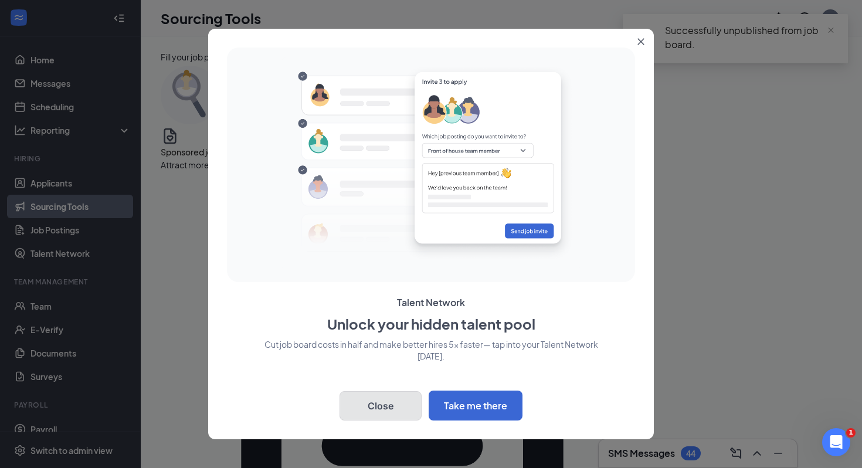
click at [400, 404] on button "Close" at bounding box center [380, 405] width 82 height 29
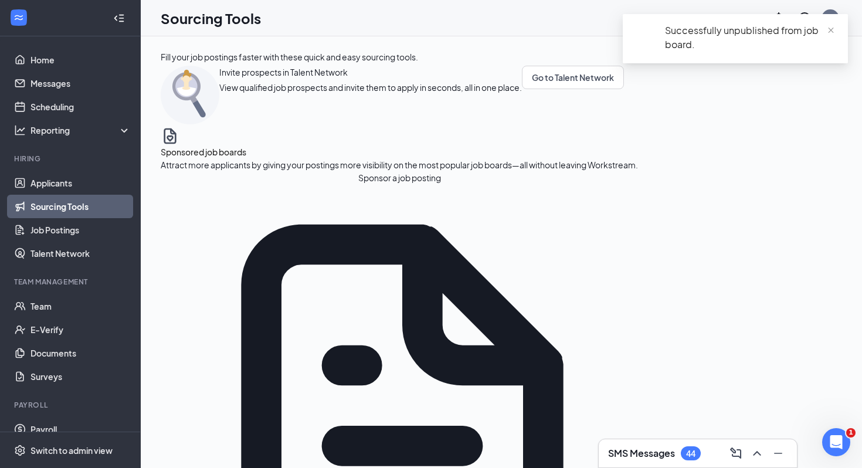
click at [85, 206] on link "Sourcing Tools" at bounding box center [80, 206] width 100 height 23
click at [82, 226] on link "Job Postings" at bounding box center [80, 229] width 100 height 23
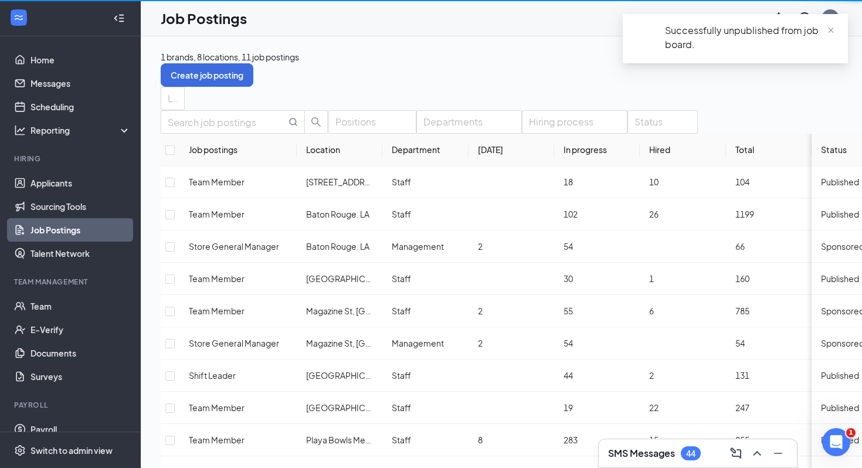
click at [82, 226] on link "Job Postings" at bounding box center [80, 229] width 100 height 23
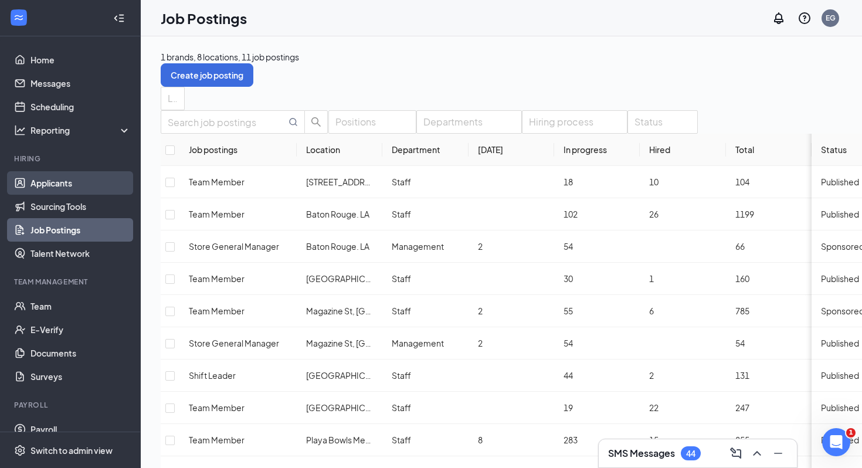
click at [43, 183] on link "Applicants" at bounding box center [80, 182] width 100 height 23
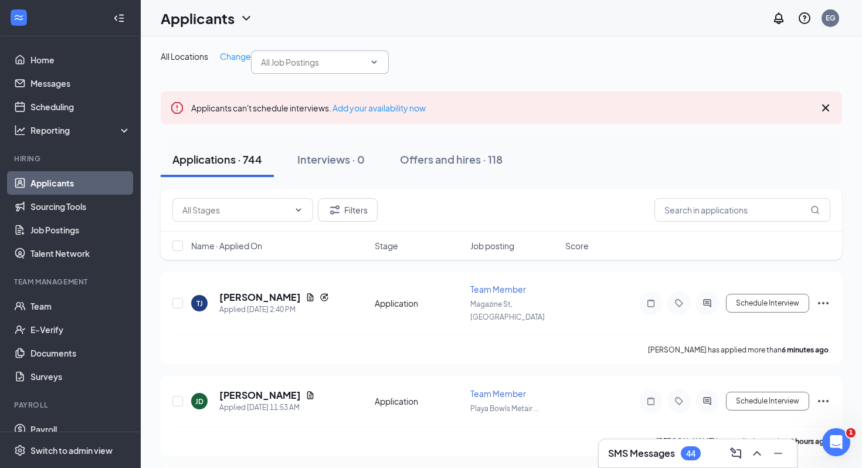
click at [261, 69] on input "text" at bounding box center [313, 62] width 104 height 13
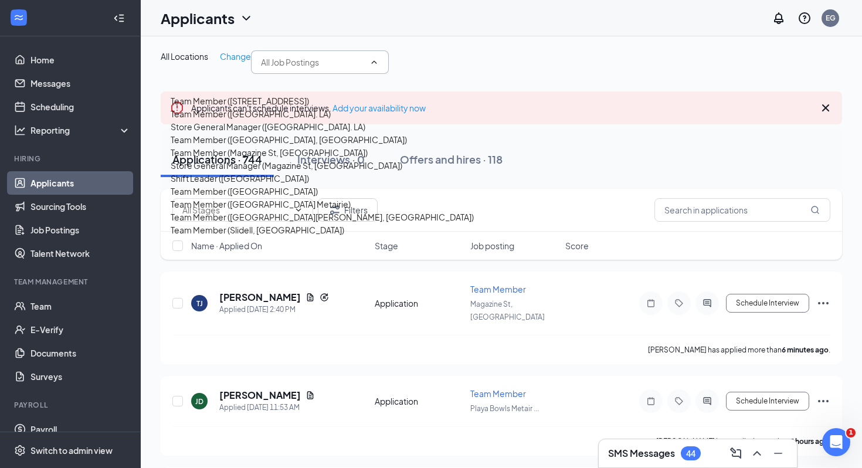
click at [276, 133] on div "Store General Manager ([GEOGRAPHIC_DATA]. LA)" at bounding box center [268, 126] width 195 height 13
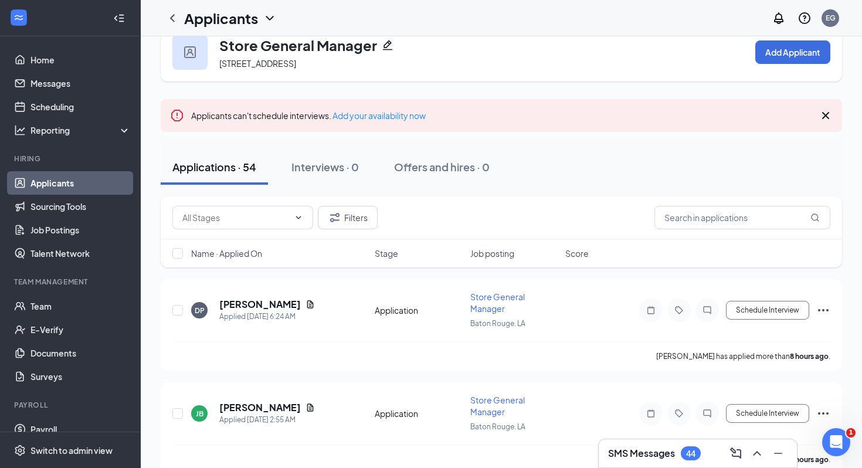
scroll to position [189, 0]
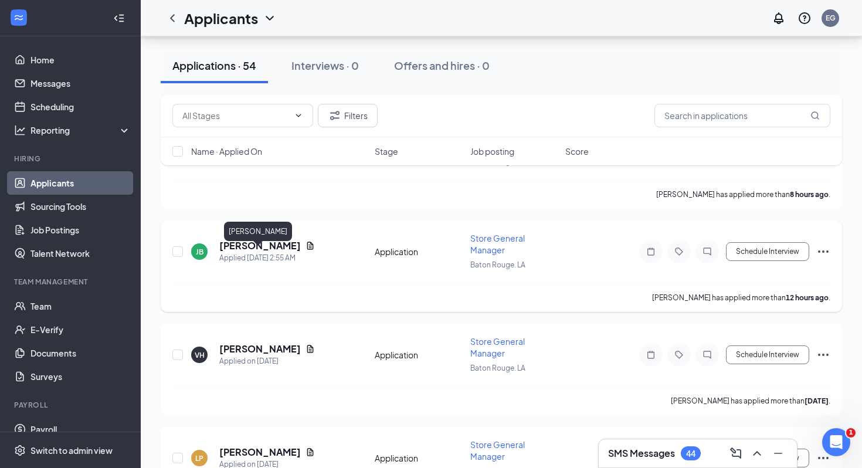
click at [259, 252] on h5 "[PERSON_NAME]" at bounding box center [259, 245] width 81 height 13
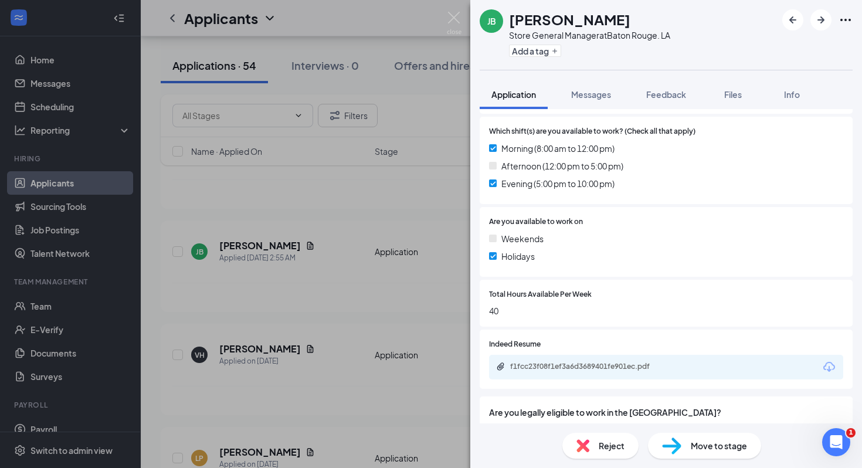
scroll to position [363, 0]
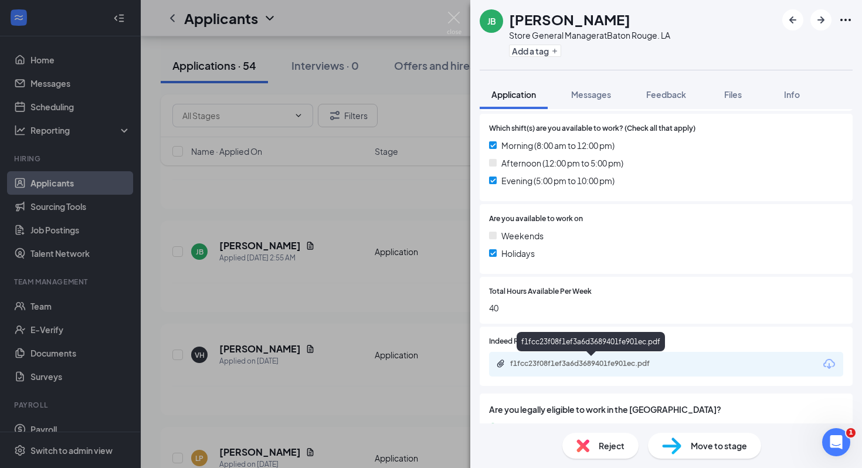
click at [600, 359] on div "f1fcc23f08f1ef3a6d3689401fe901ec.pdf" at bounding box center [592, 363] width 164 height 9
click at [576, 444] on div "Reject" at bounding box center [600, 446] width 76 height 26
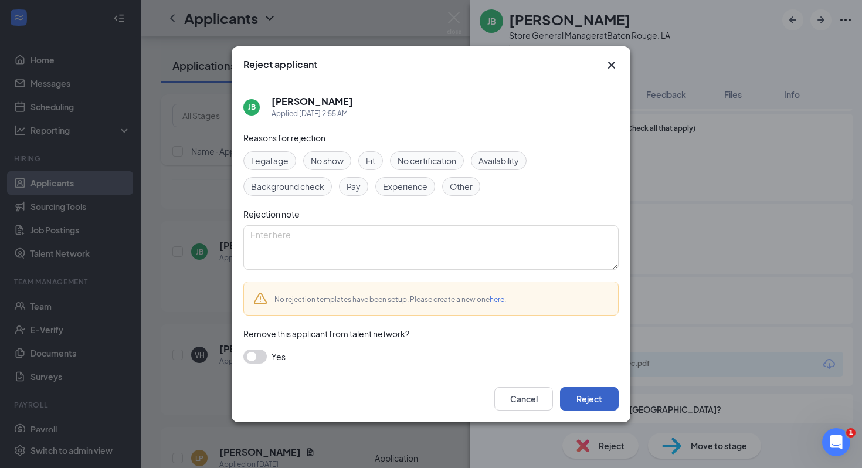
click at [578, 403] on button "Reject" at bounding box center [589, 398] width 59 height 23
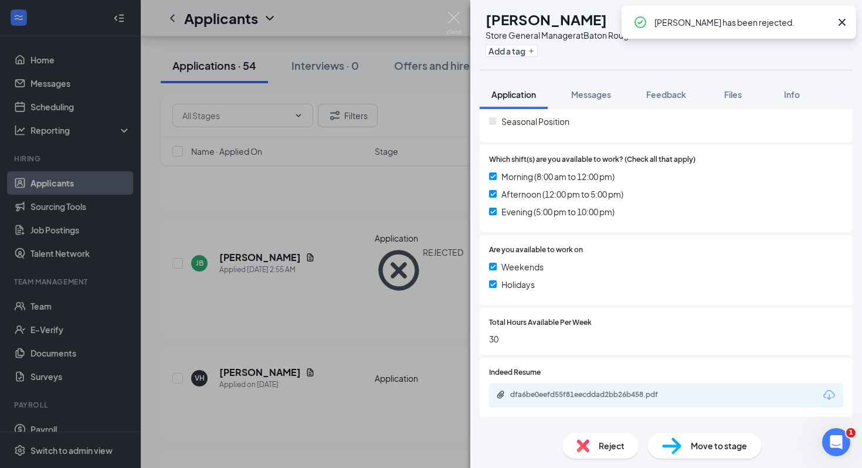
scroll to position [375, 0]
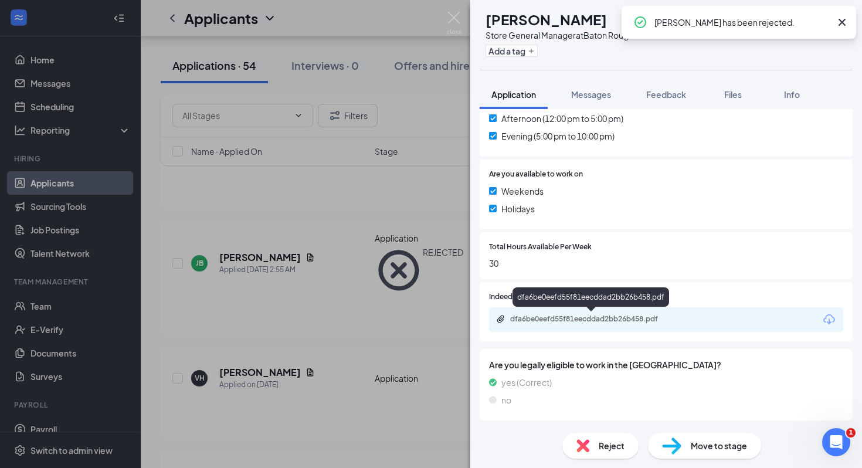
click at [591, 318] on div "dfa6be0eefd55f81eecddad2bb26b458.pdf" at bounding box center [592, 318] width 164 height 9
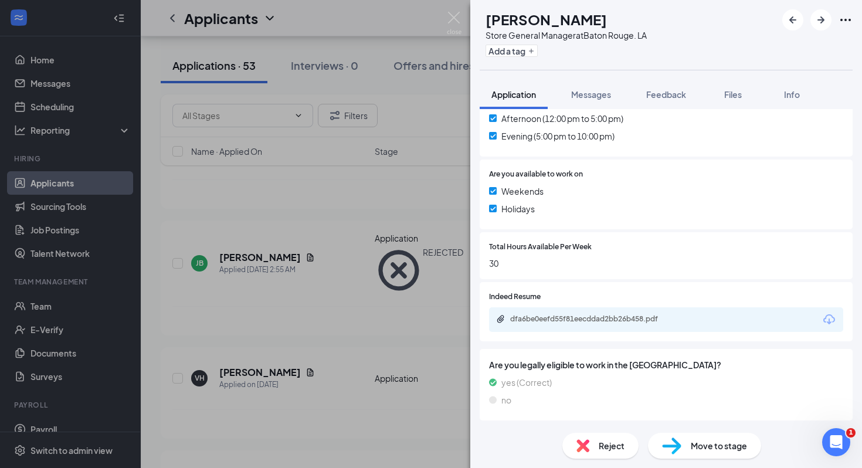
click at [603, 438] on div "Reject" at bounding box center [600, 446] width 76 height 26
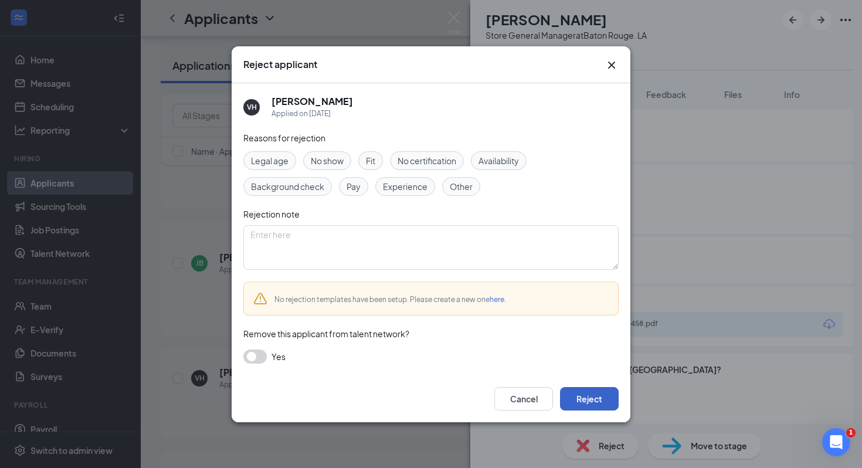
click at [590, 399] on button "Reject" at bounding box center [589, 398] width 59 height 23
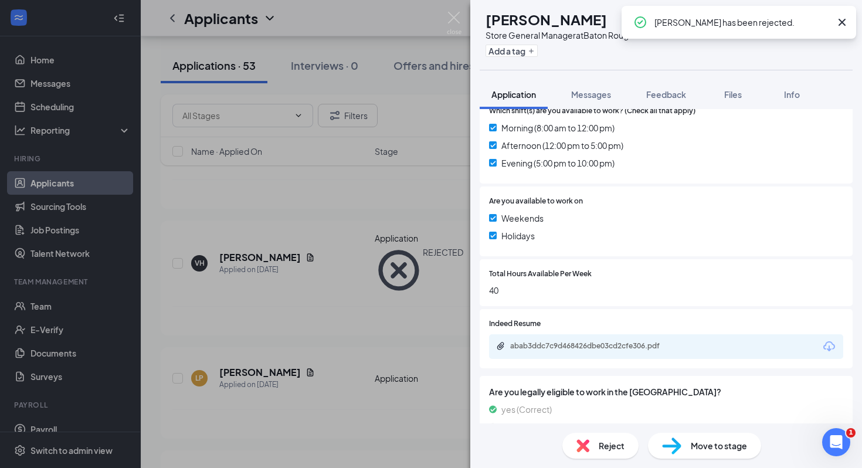
scroll to position [375, 0]
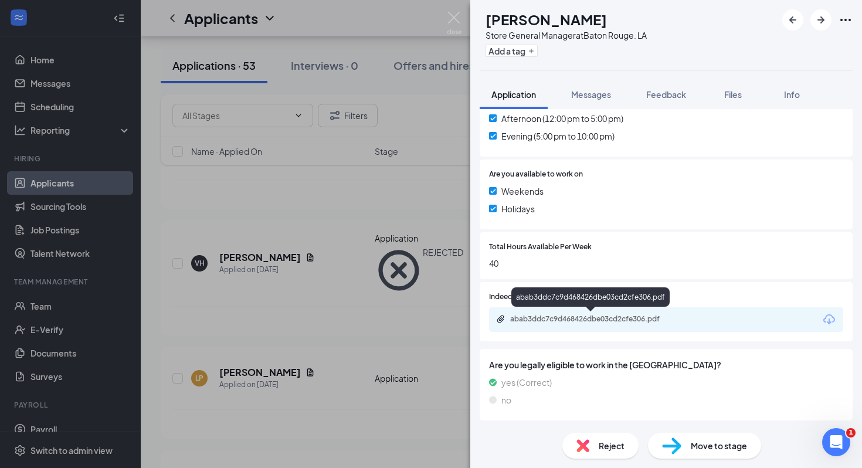
click at [531, 319] on div "abab3ddc7c9d468426dbe03cd2cfe306.pdf" at bounding box center [592, 318] width 164 height 9
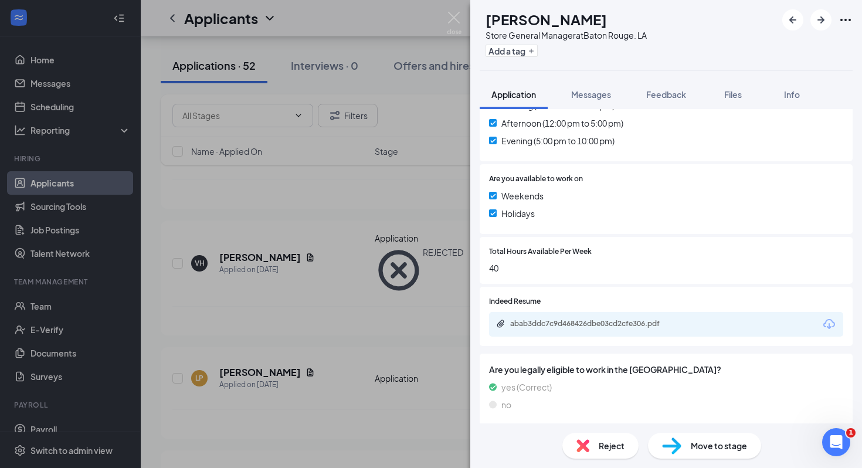
click at [588, 446] on img at bounding box center [582, 445] width 13 height 13
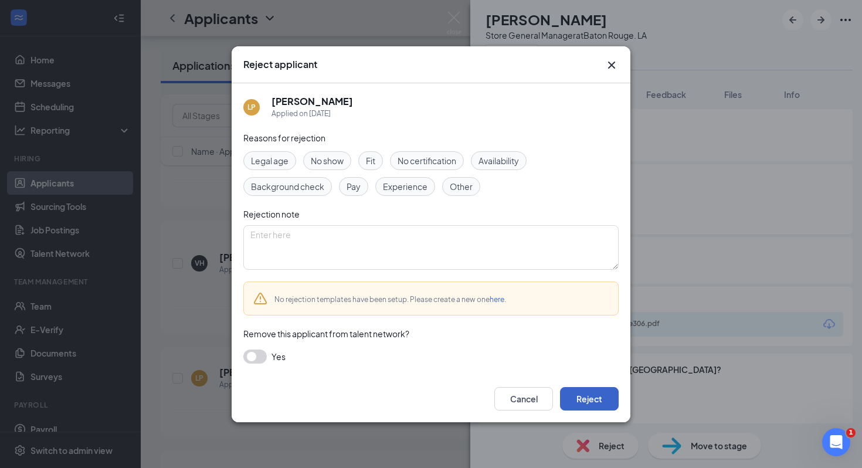
click at [585, 401] on button "Reject" at bounding box center [589, 398] width 59 height 23
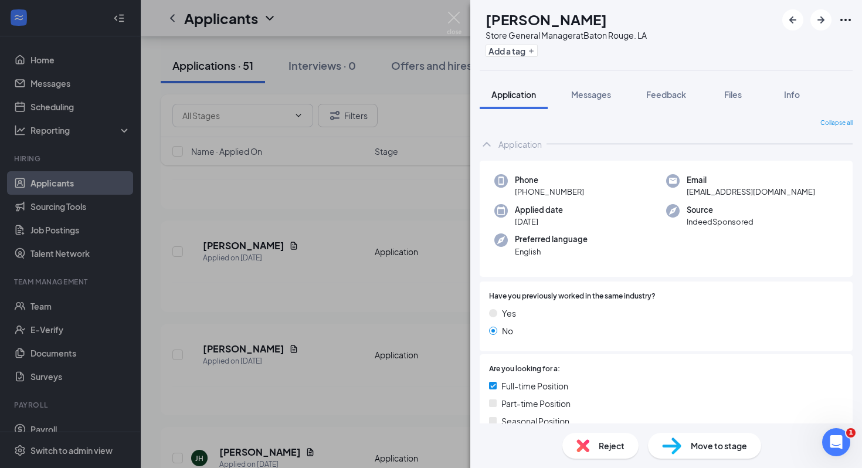
click at [389, 297] on div "DW [PERSON_NAME] Store General Manager at [GEOGRAPHIC_DATA]. LA Add a tag Appli…" at bounding box center [431, 234] width 862 height 468
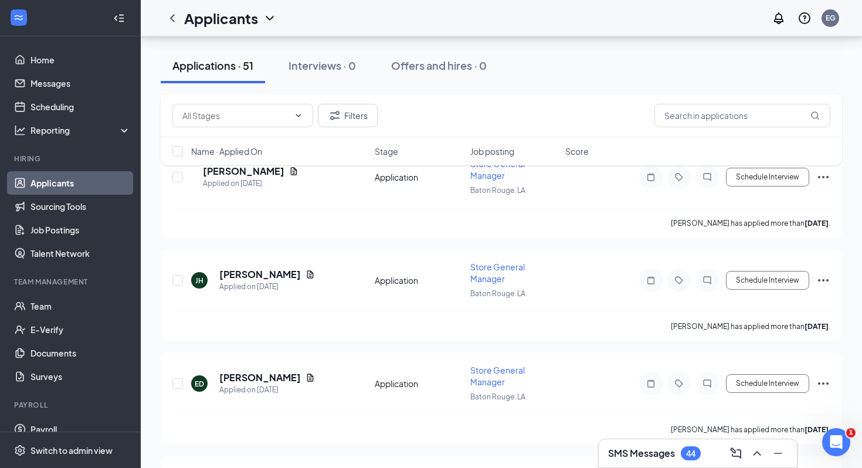
scroll to position [371, 0]
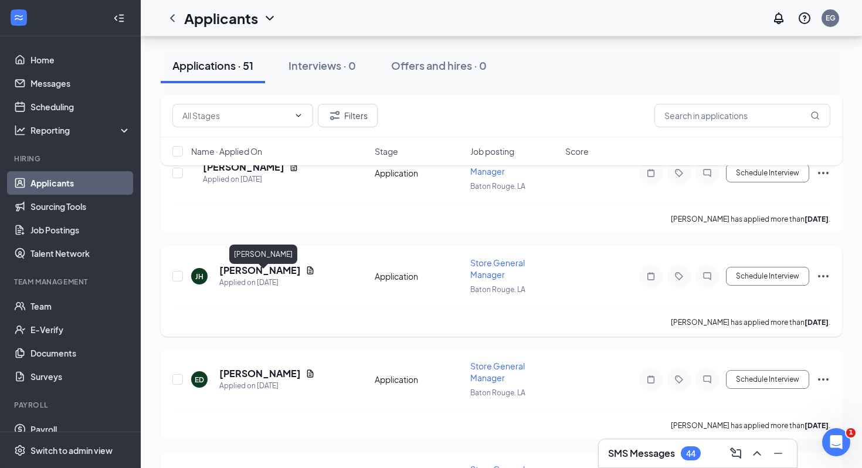
click at [299, 274] on h5 "[PERSON_NAME]" at bounding box center [259, 270] width 81 height 13
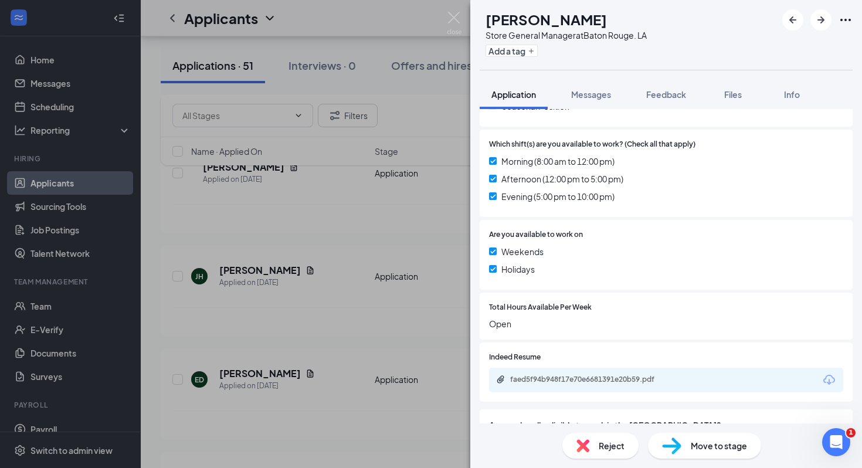
scroll to position [352, 0]
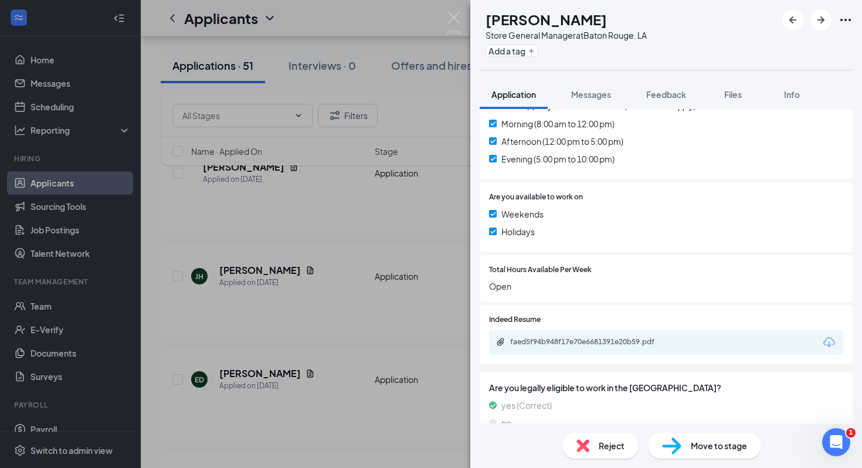
click at [586, 339] on div "faed5f94b948f17e70e6681391e20b59.pdf" at bounding box center [592, 341] width 164 height 9
click at [585, 447] on img at bounding box center [582, 445] width 13 height 13
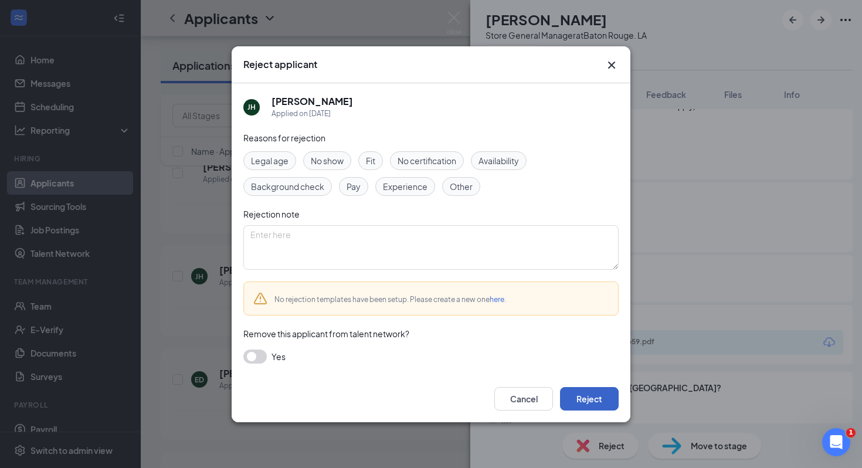
click at [588, 406] on button "Reject" at bounding box center [589, 398] width 59 height 23
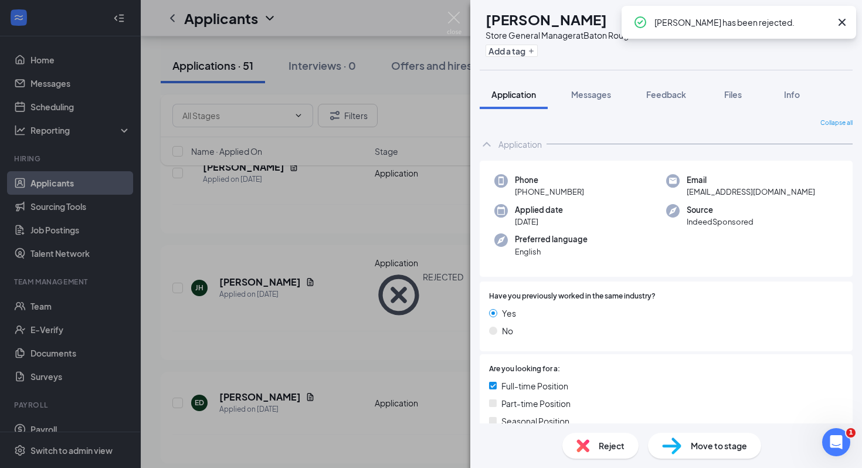
click at [365, 346] on div "ED [PERSON_NAME] Store General Manager at [GEOGRAPHIC_DATA]. LA Add a tag Appli…" at bounding box center [431, 234] width 862 height 468
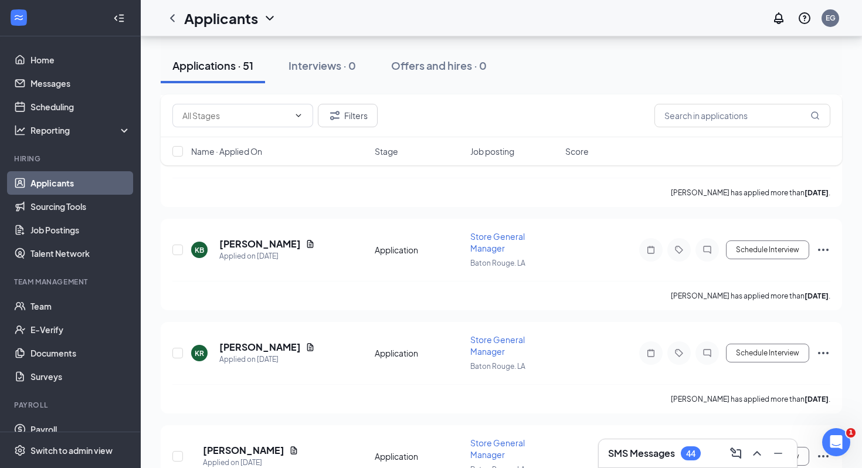
scroll to position [710, 0]
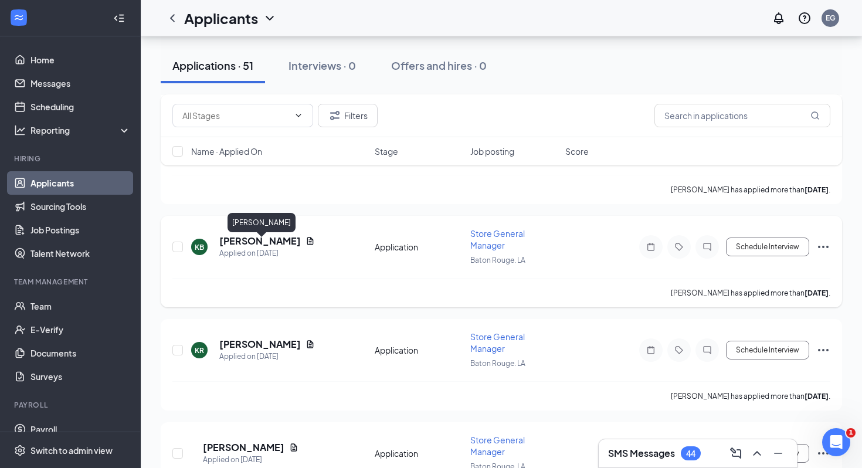
click at [299, 241] on h5 "[PERSON_NAME]" at bounding box center [259, 240] width 81 height 13
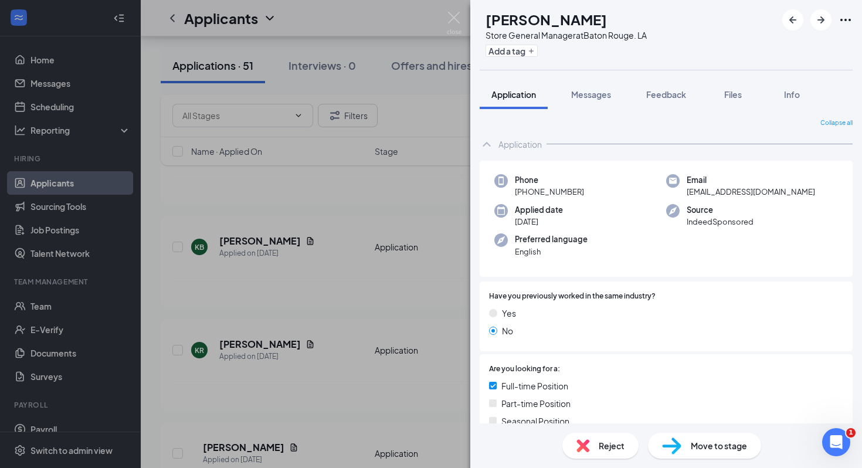
scroll to position [294, 0]
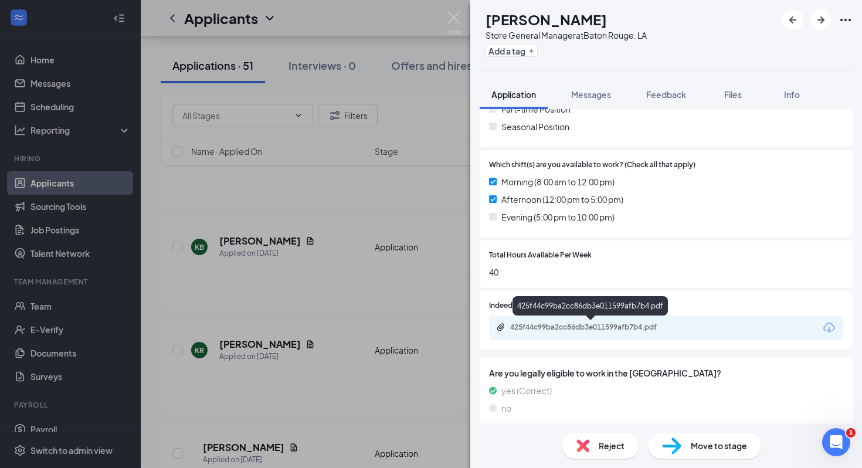
click at [551, 327] on div "425f44c99ba2cc86db3e011599afb7b4.pdf" at bounding box center [592, 326] width 164 height 9
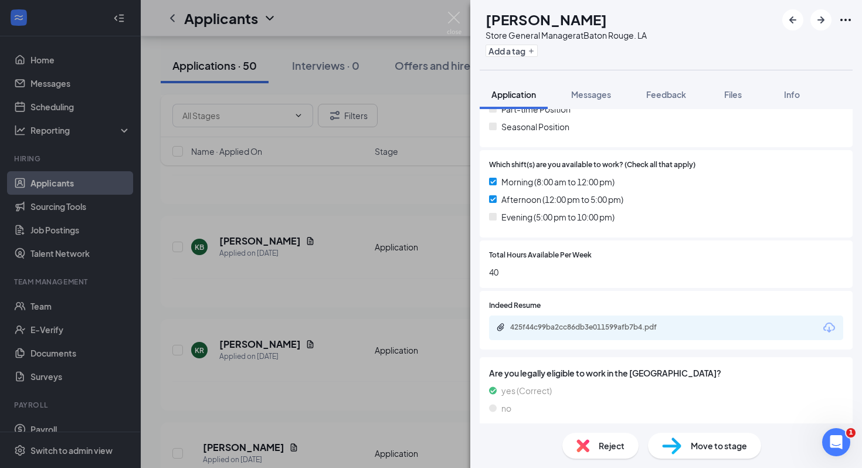
click at [587, 447] on img at bounding box center [582, 445] width 13 height 13
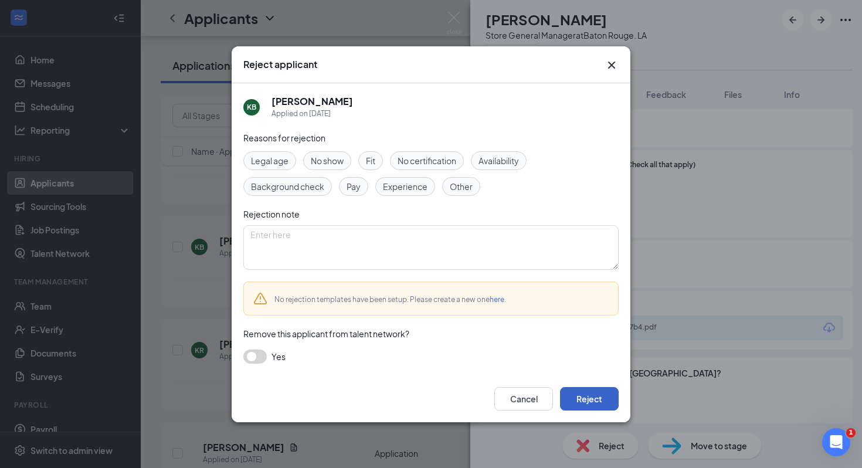
click at [585, 389] on button "Reject" at bounding box center [589, 398] width 59 height 23
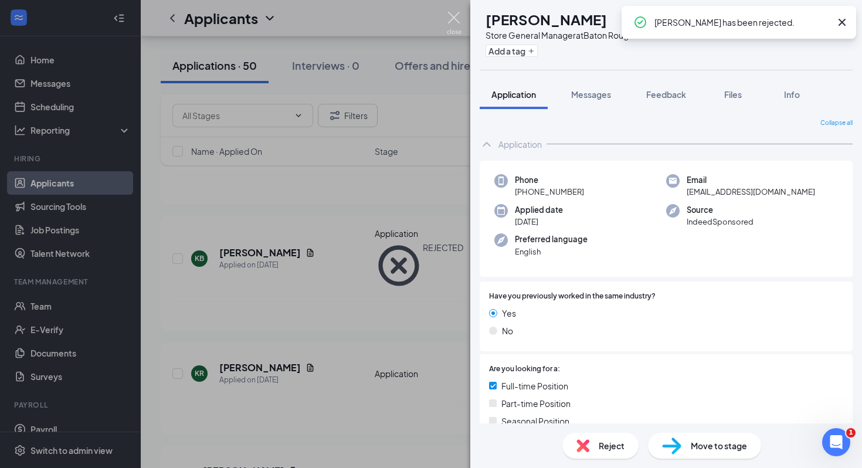
click at [450, 20] on img at bounding box center [454, 23] width 15 height 23
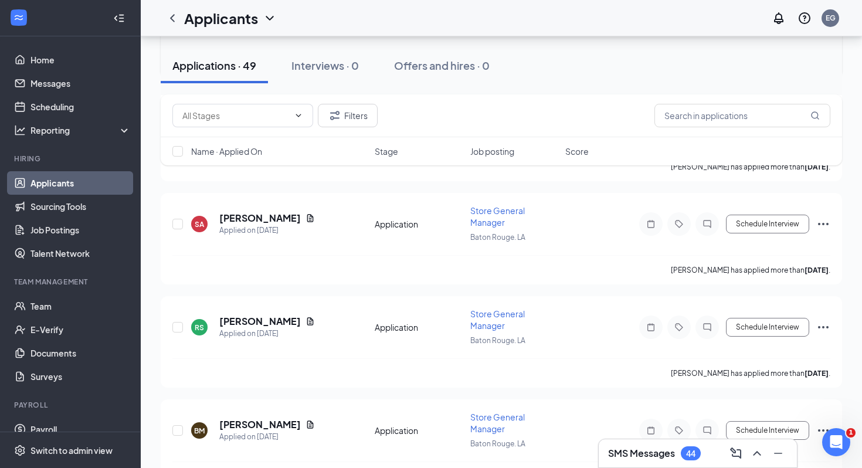
scroll to position [940, 0]
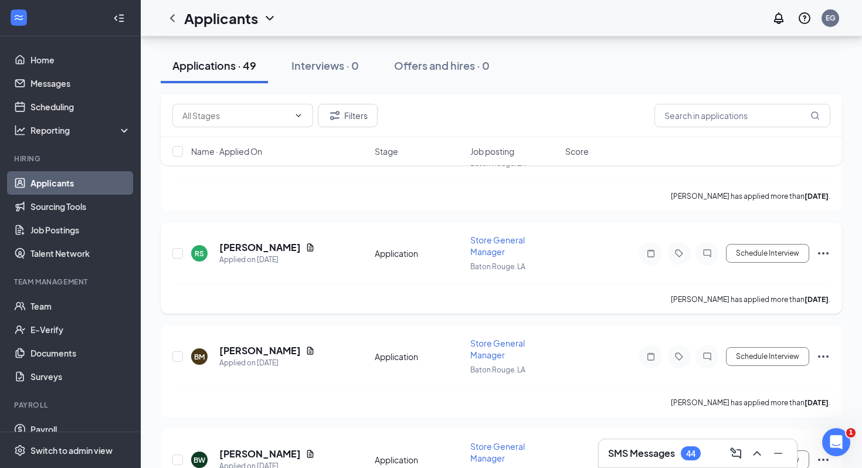
scroll to position [1012, 0]
click at [669, 455] on h3 "SMS Messages" at bounding box center [641, 453] width 67 height 13
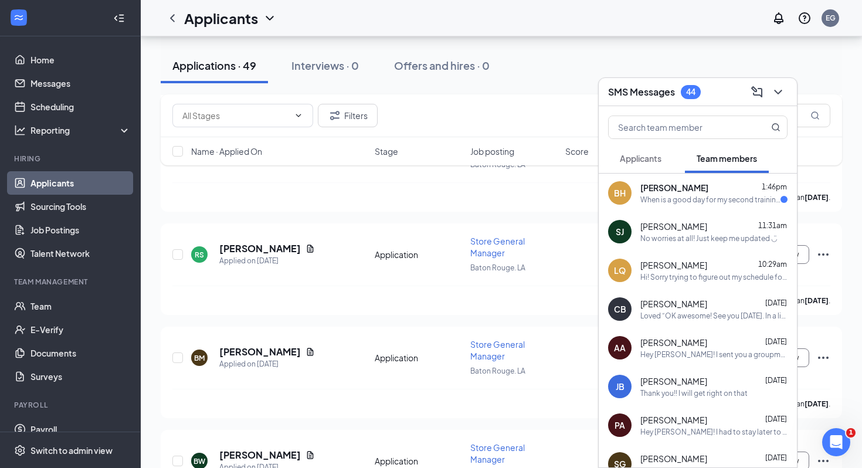
click at [651, 159] on span "Applicants" at bounding box center [640, 158] width 42 height 11
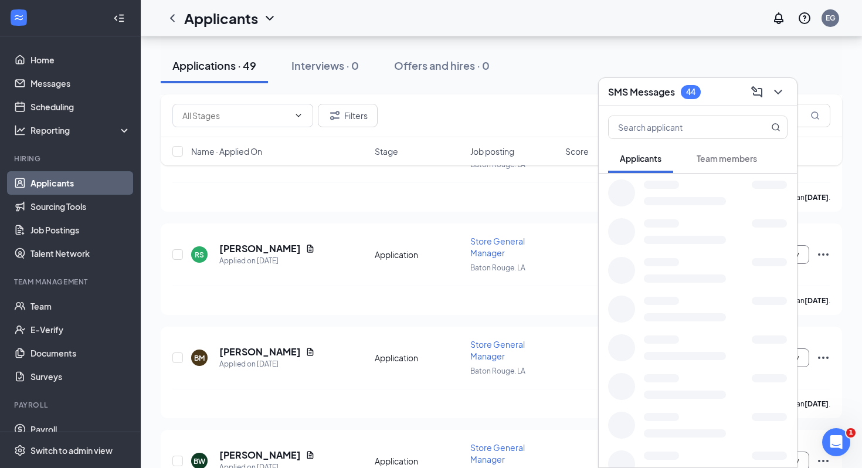
click at [651, 159] on span "Applicants" at bounding box center [640, 158] width 42 height 11
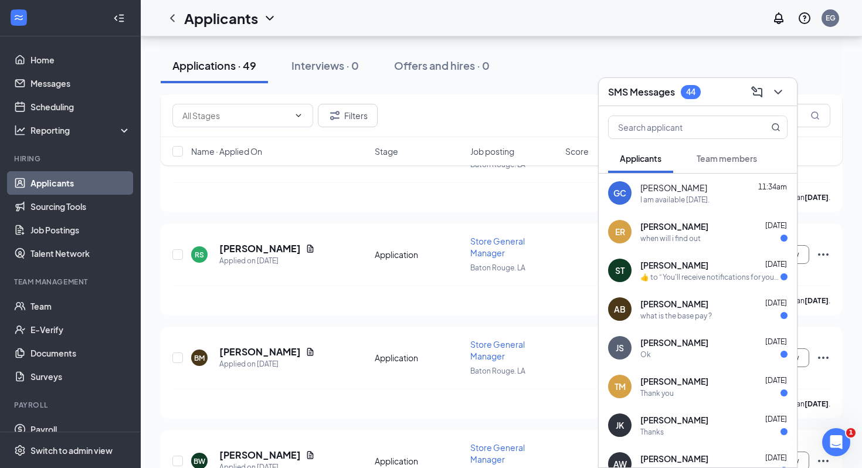
click at [669, 159] on button "Applicants" at bounding box center [640, 158] width 65 height 29
click at [779, 97] on icon "ChevronDown" at bounding box center [778, 92] width 14 height 14
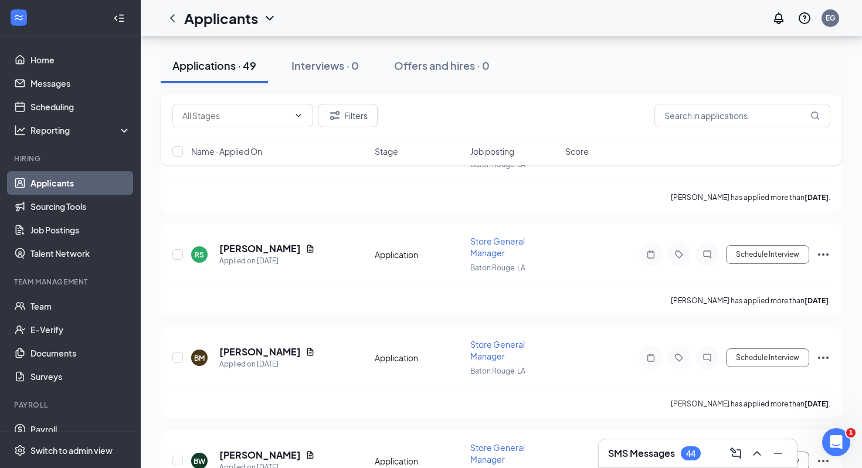
click at [57, 183] on link "Applicants" at bounding box center [80, 182] width 100 height 23
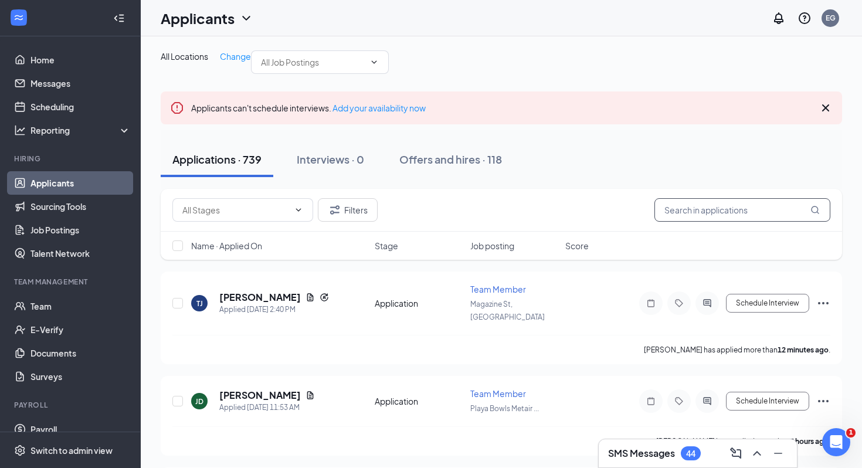
click at [674, 222] on input "text" at bounding box center [742, 209] width 176 height 23
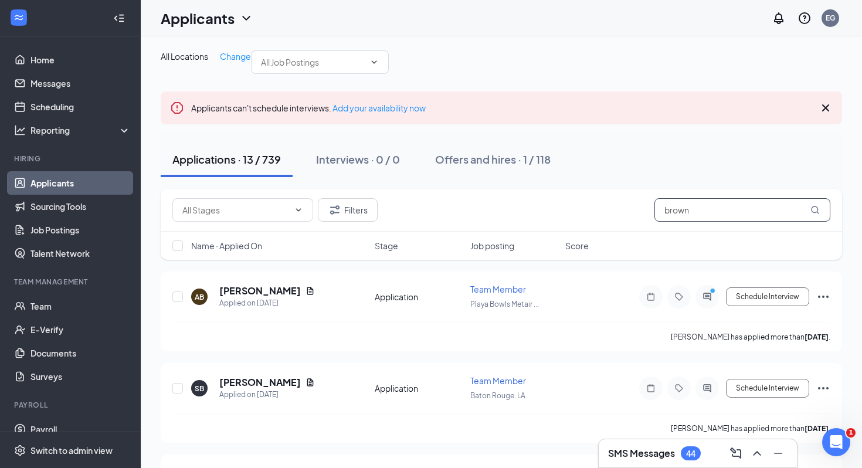
type input "brown"
